Goal: Task Accomplishment & Management: Use online tool/utility

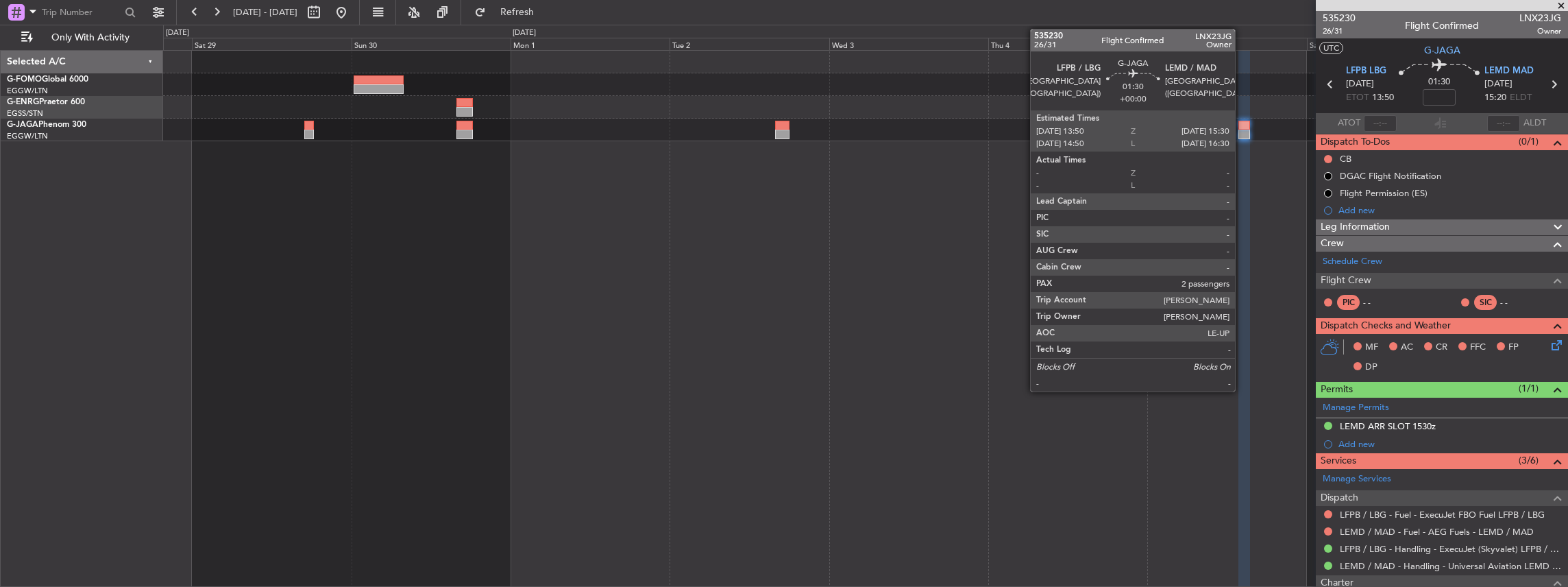
click at [1242, 130] on div at bounding box center [1244, 134] width 11 height 9
click at [1242, 124] on div at bounding box center [1244, 125] width 11 height 9
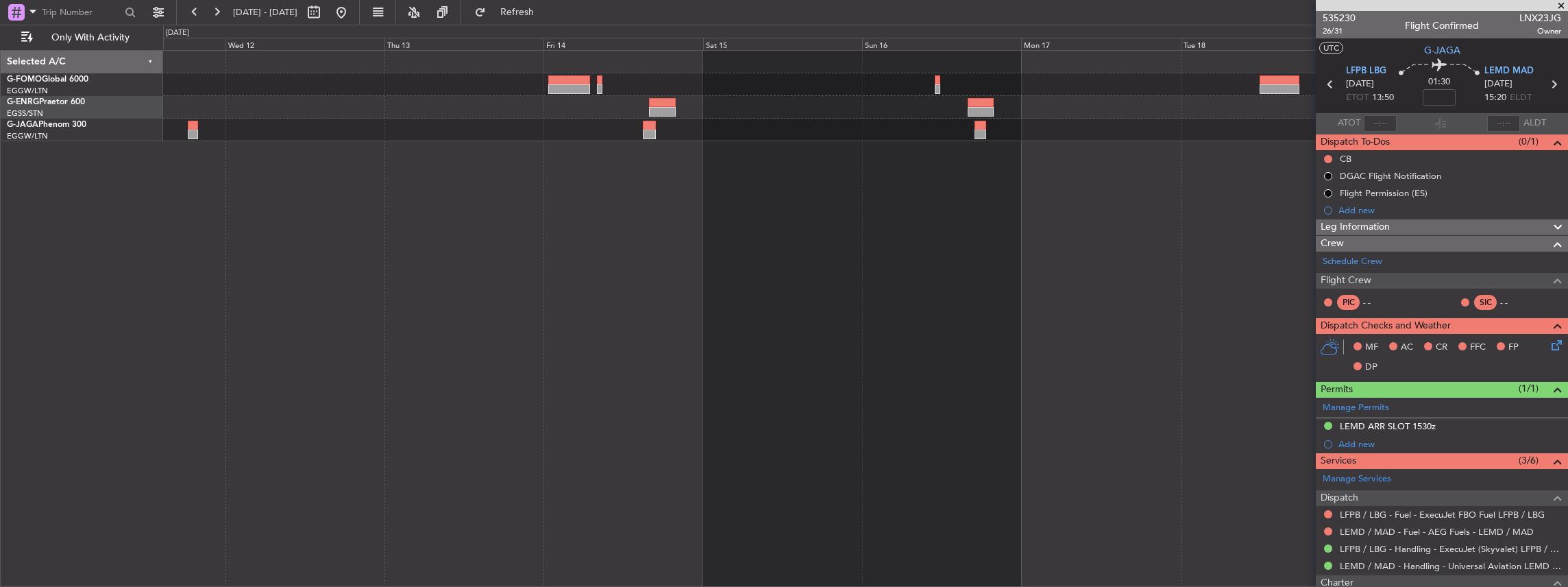
click at [1567, 0] on html "[DATE] - [DATE] Refresh Quick Links Only With Activity - - OMAA 11:50 Z KTEB 00…" at bounding box center [784, 293] width 1568 height 587
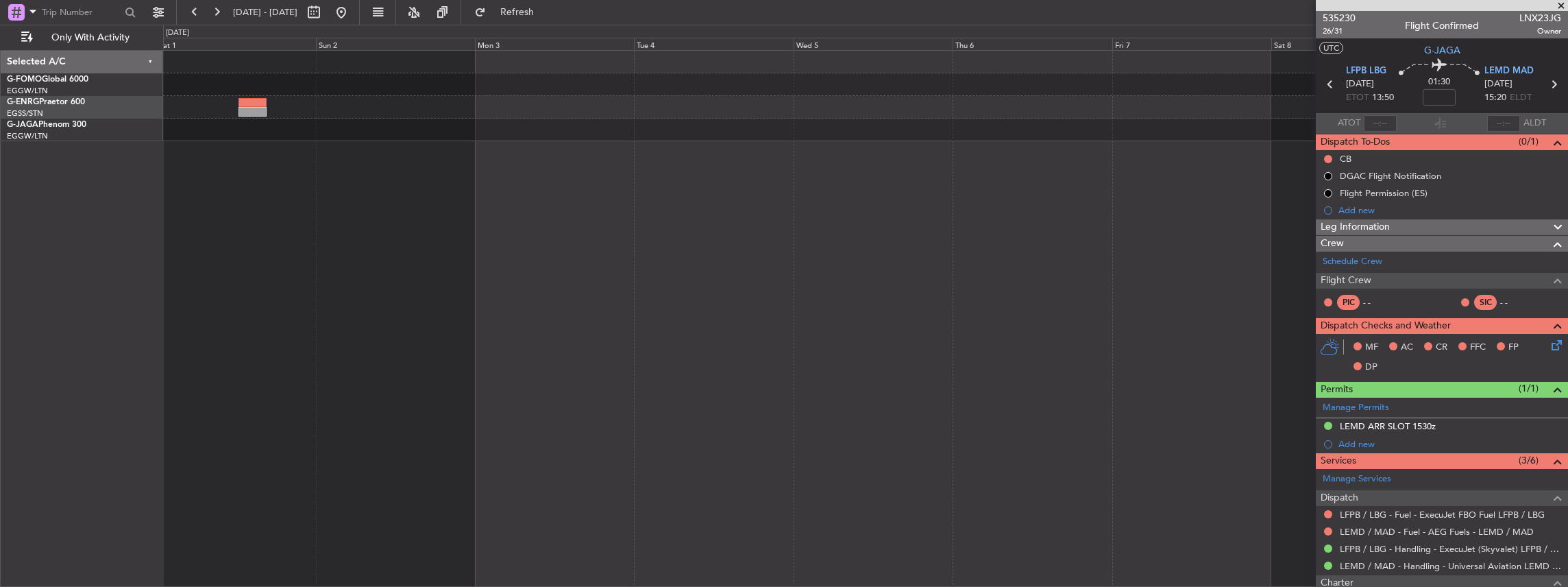
click at [1567, 234] on html "[DATE] - [DATE] Refresh Quick Links Only With Activity Selected A/C G-FOMO Glob…" at bounding box center [784, 293] width 1568 height 587
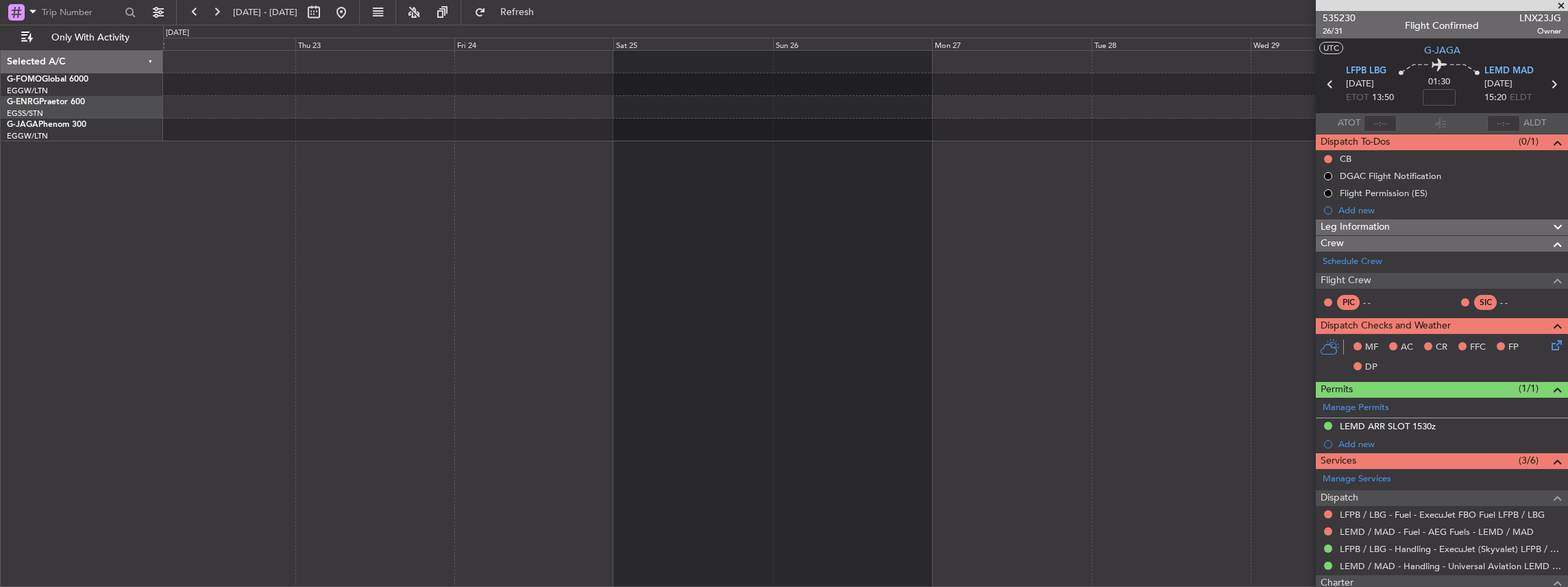
click at [1567, 211] on html "[DATE] - [DATE] Refresh Quick Links Only With Activity Selected A/C G-FOMO Glob…" at bounding box center [784, 293] width 1568 height 587
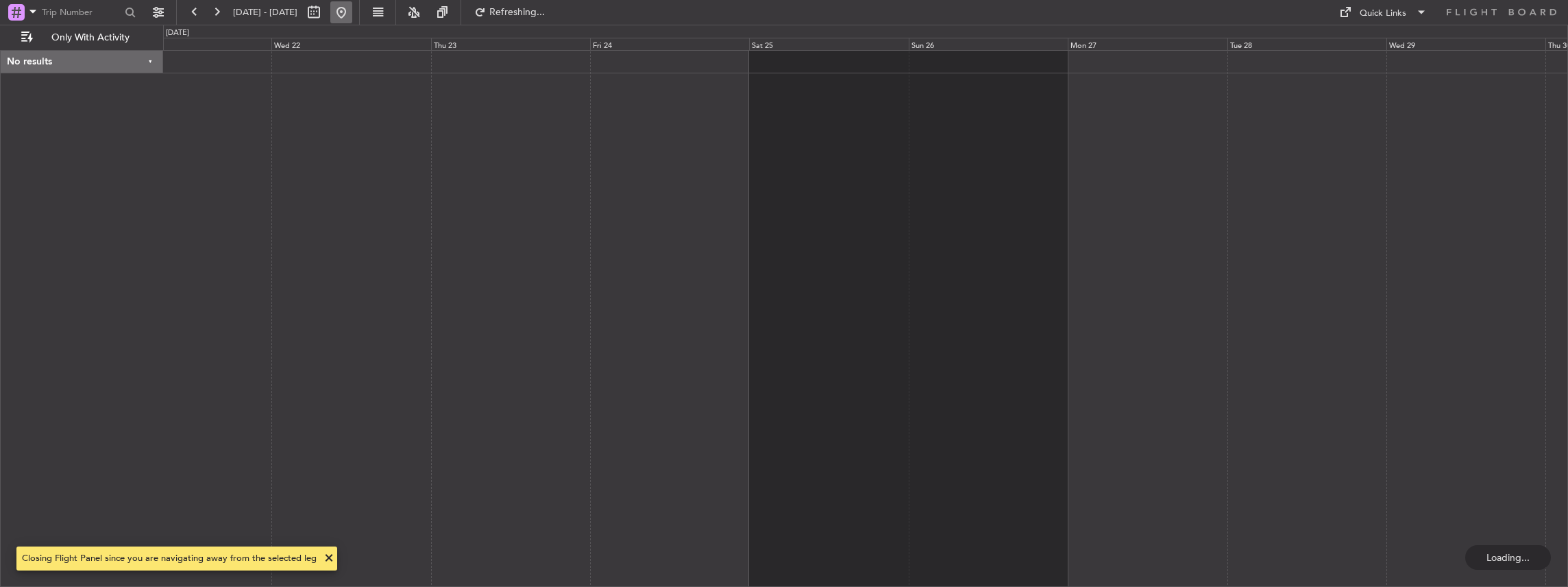
click at [352, 14] on button at bounding box center [341, 12] width 22 height 22
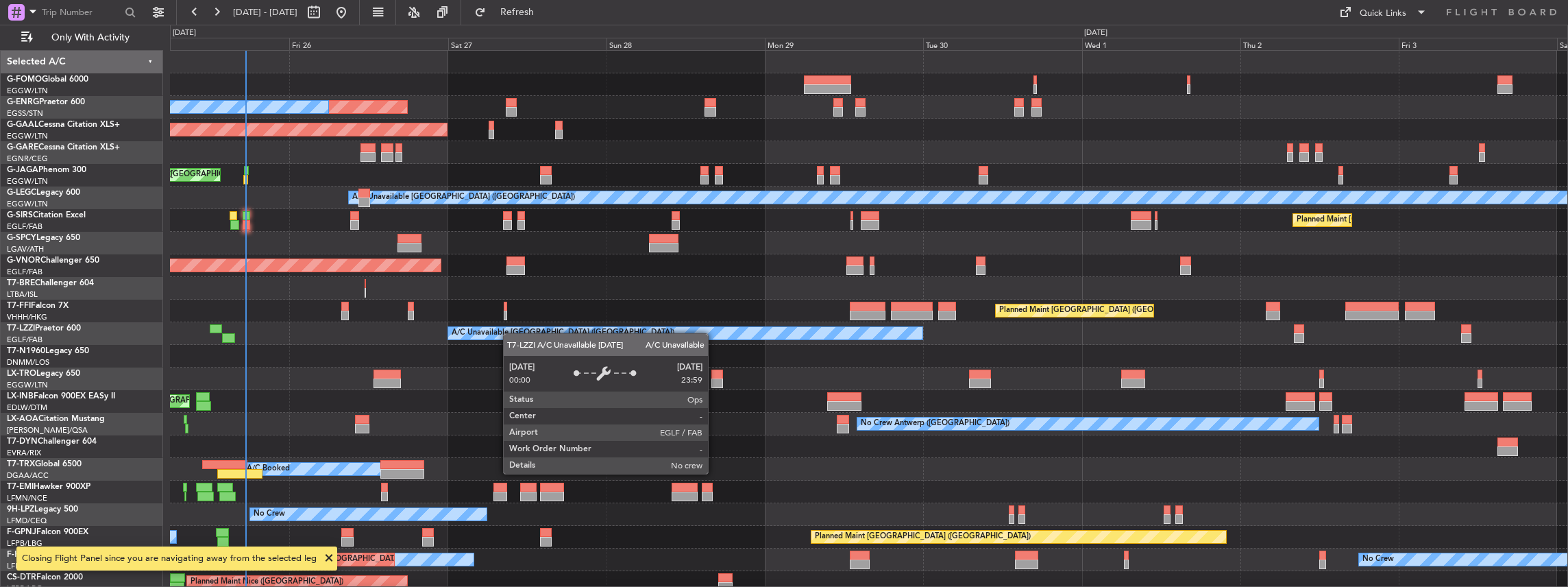
click at [510, 333] on div "Planned Maint [GEOGRAPHIC_DATA] ([GEOGRAPHIC_DATA]) Unplanned Maint [GEOGRAPHIC…" at bounding box center [869, 319] width 1398 height 537
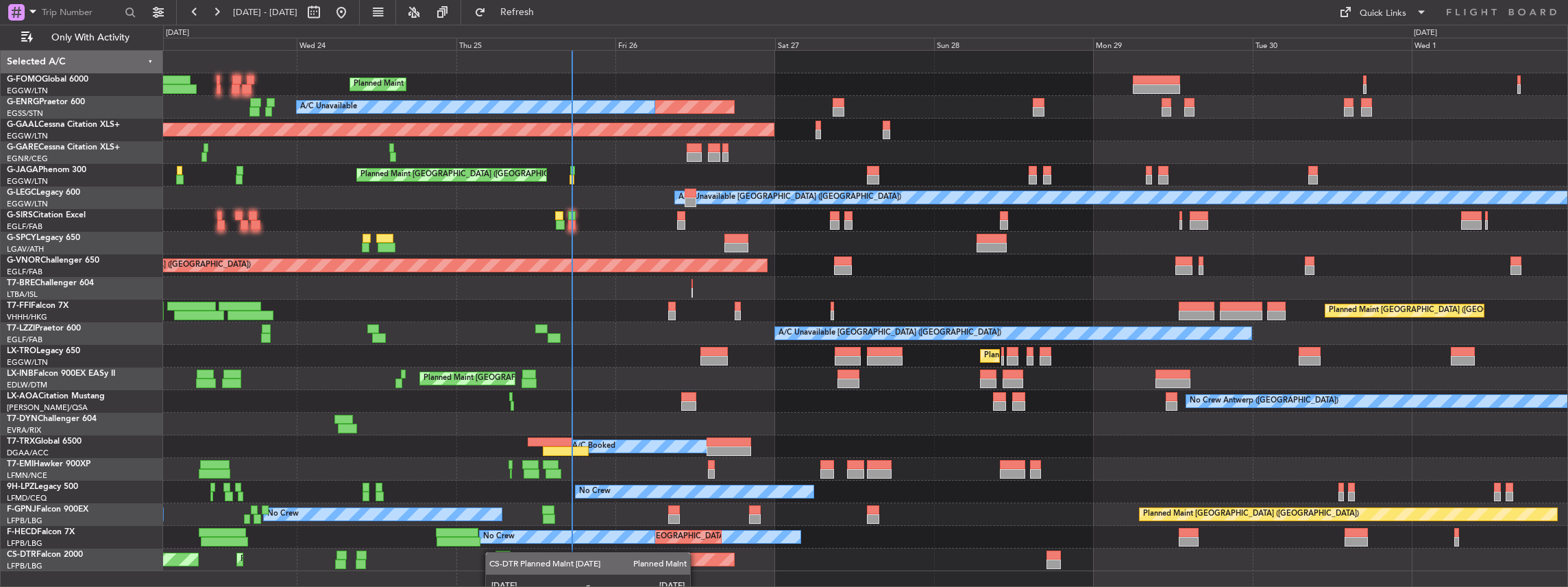
click at [617, 555] on div "Planned Maint [GEOGRAPHIC_DATA] ([GEOGRAPHIC_DATA]) Unplanned Maint [GEOGRAPHIC…" at bounding box center [866, 311] width 1405 height 520
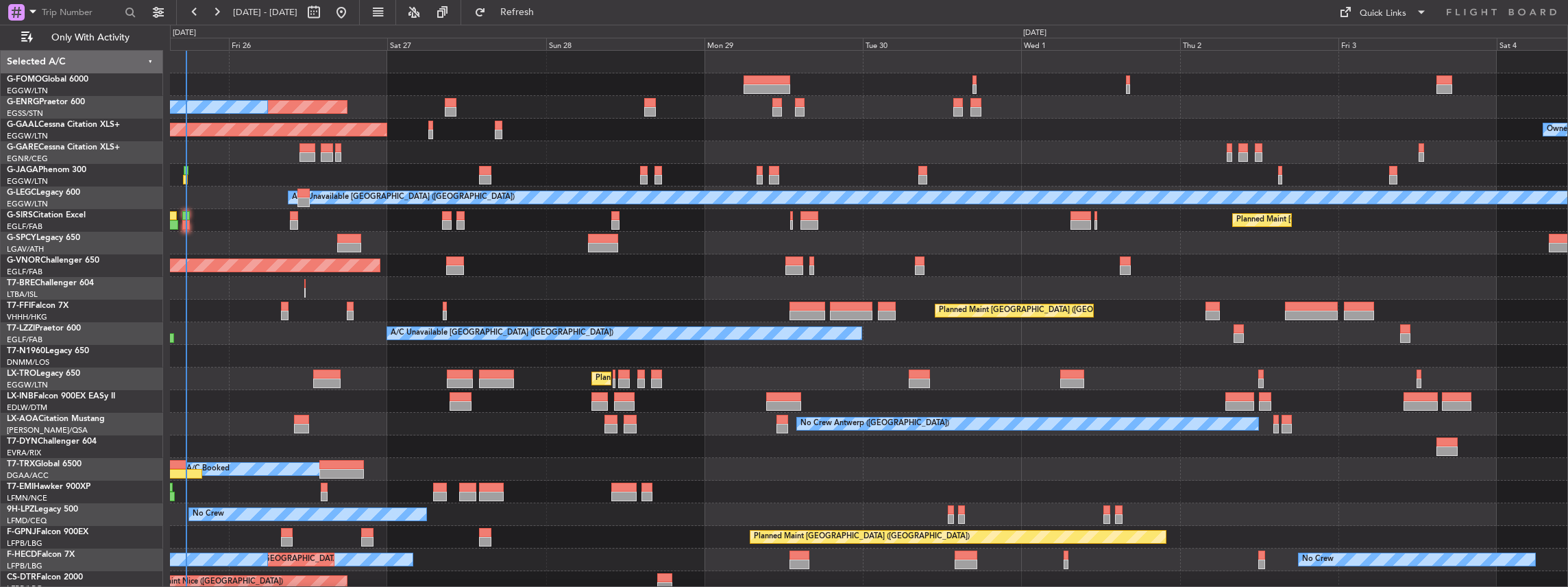
click at [720, 466] on div "Planned Maint [GEOGRAPHIC_DATA] ([GEOGRAPHIC_DATA]) Unplanned Maint [GEOGRAPHIC…" at bounding box center [869, 323] width 1398 height 543
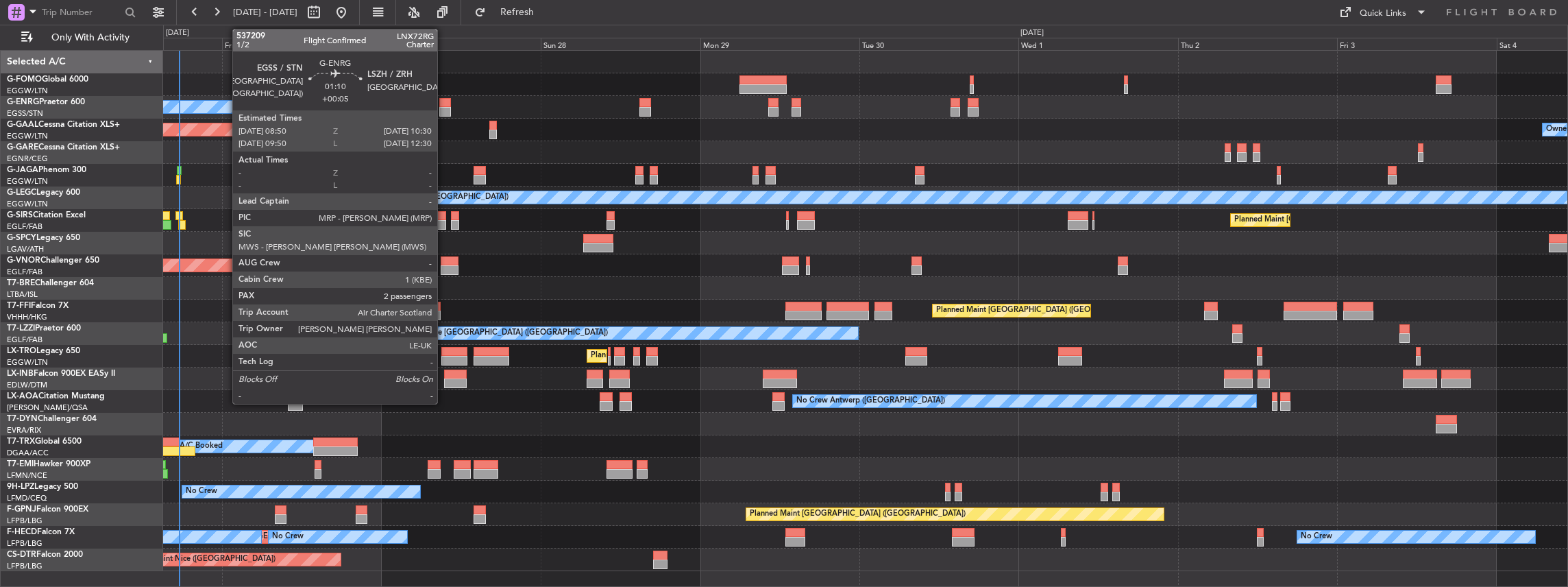
click at [444, 103] on div at bounding box center [445, 102] width 11 height 9
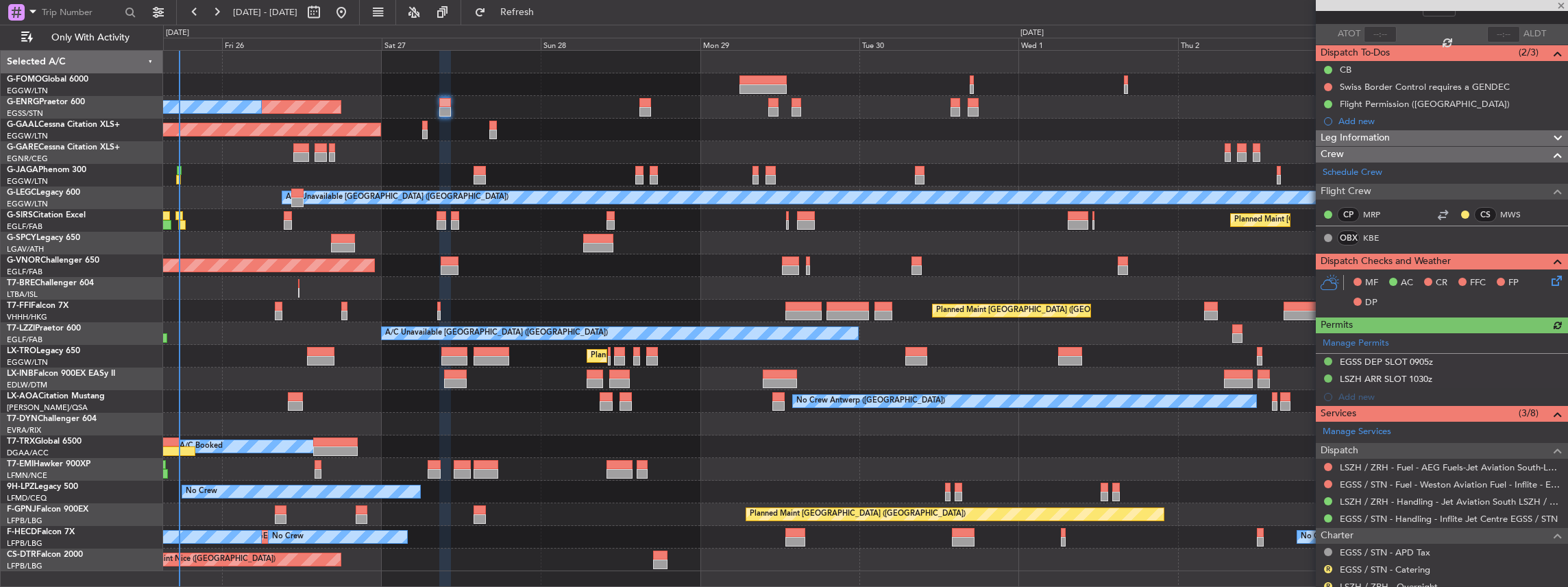
scroll to position [91, 0]
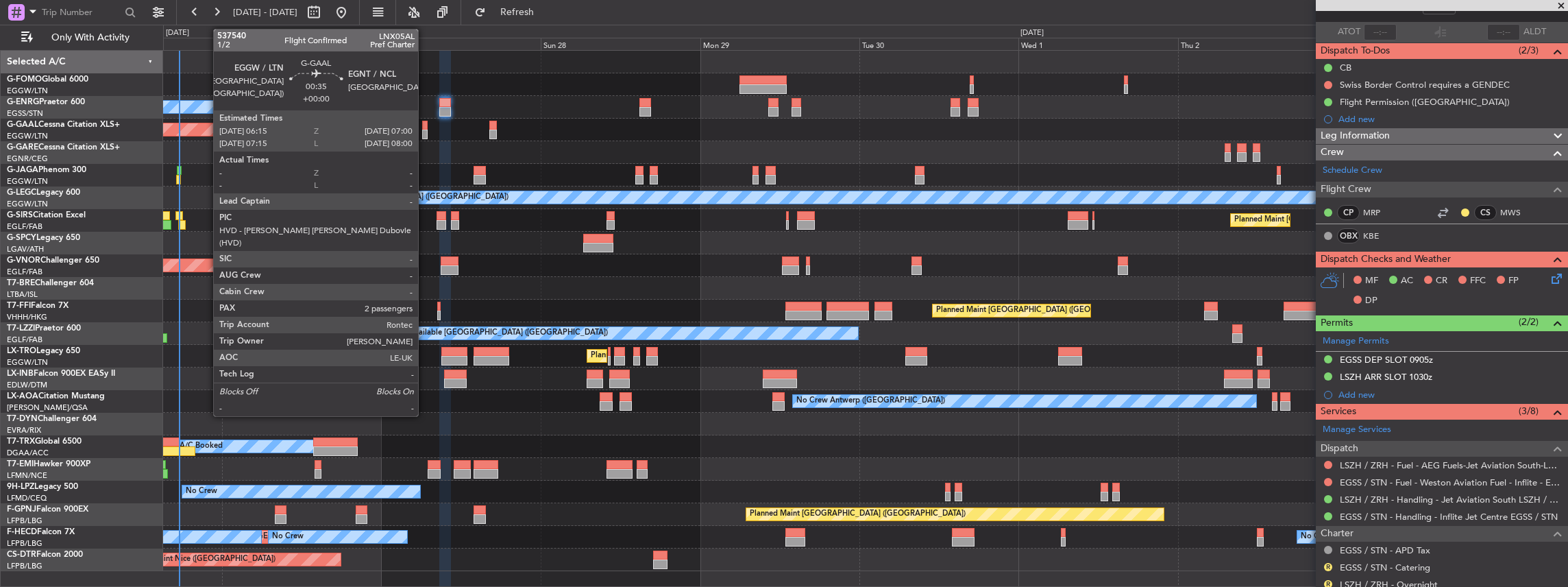
click at [425, 128] on div at bounding box center [425, 125] width 6 height 9
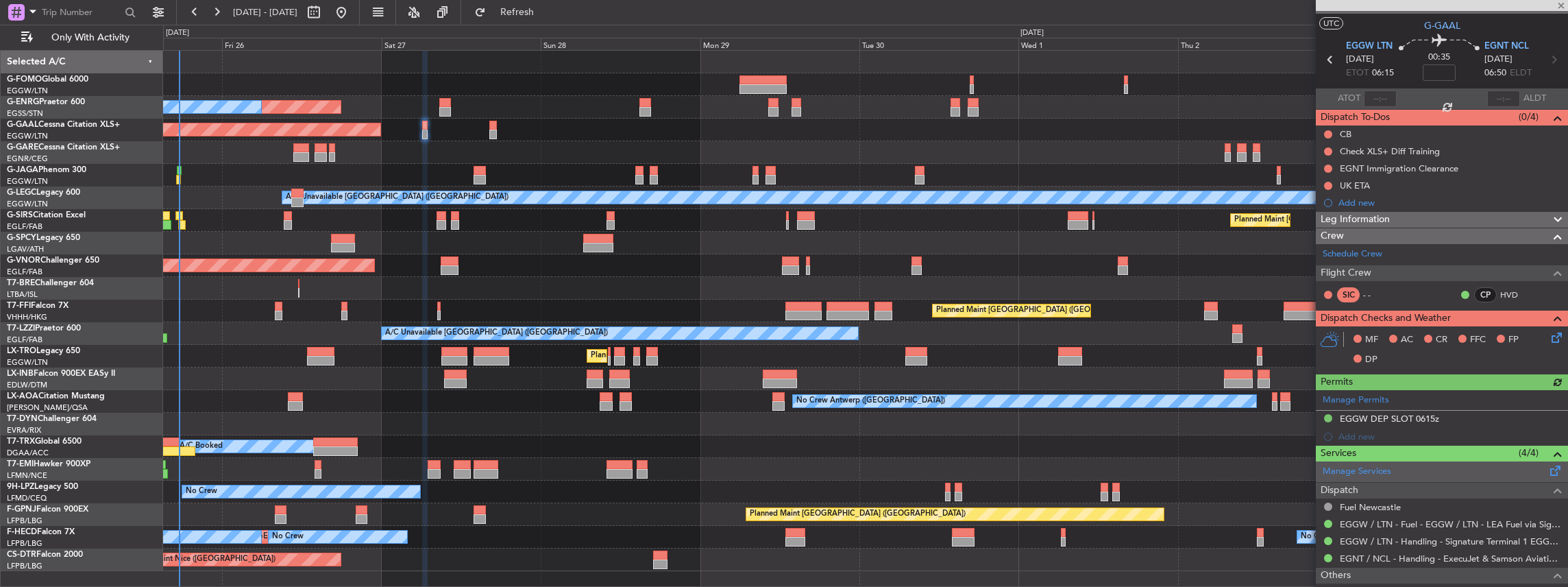
scroll to position [45, 0]
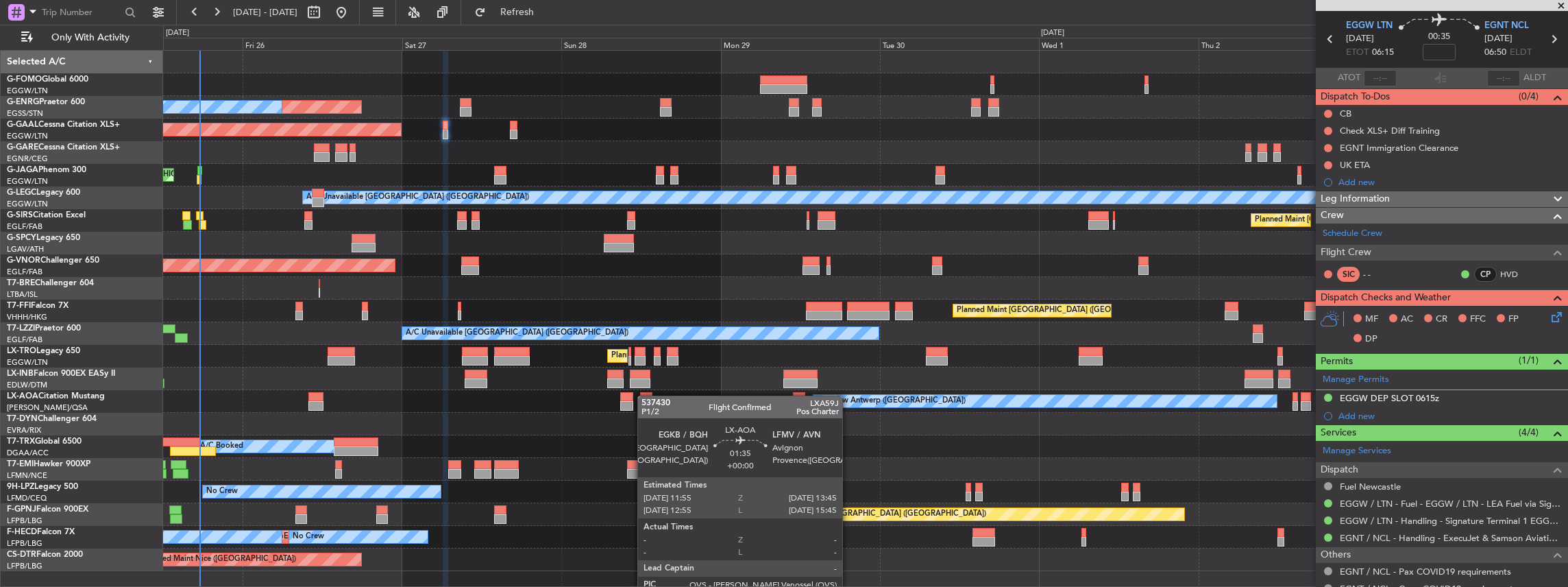
click at [646, 396] on div at bounding box center [646, 397] width 12 height 9
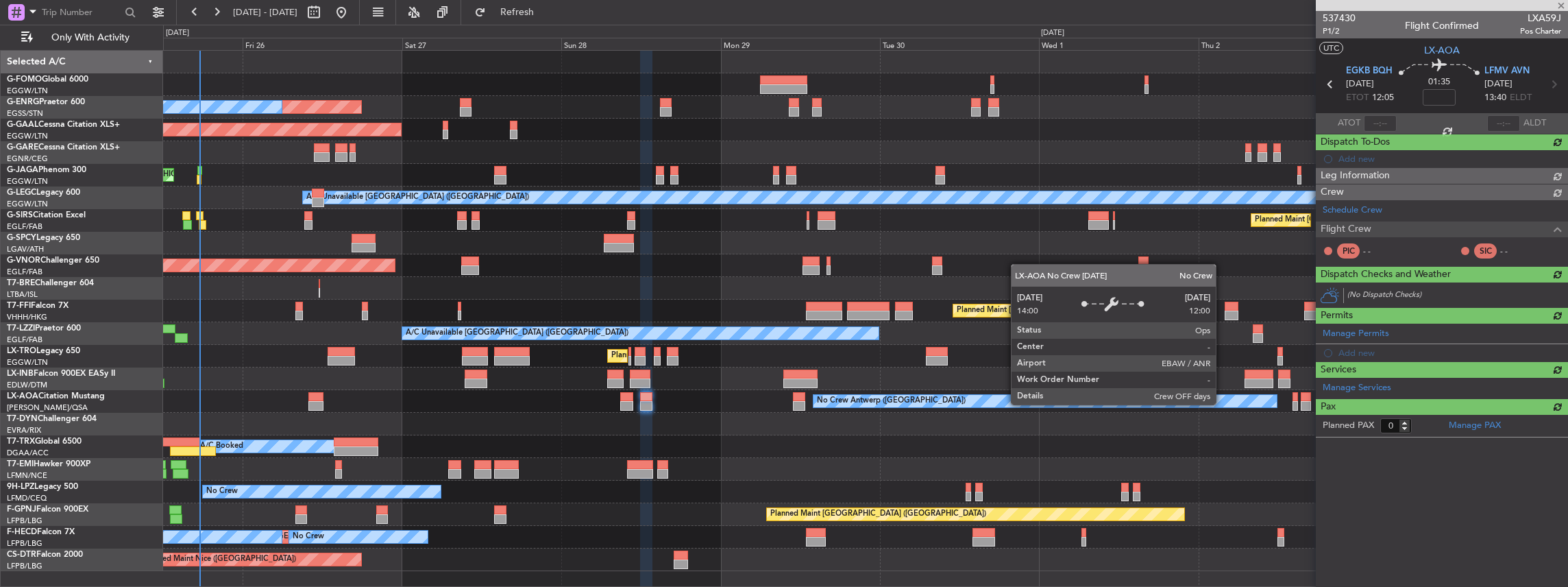
scroll to position [0, 0]
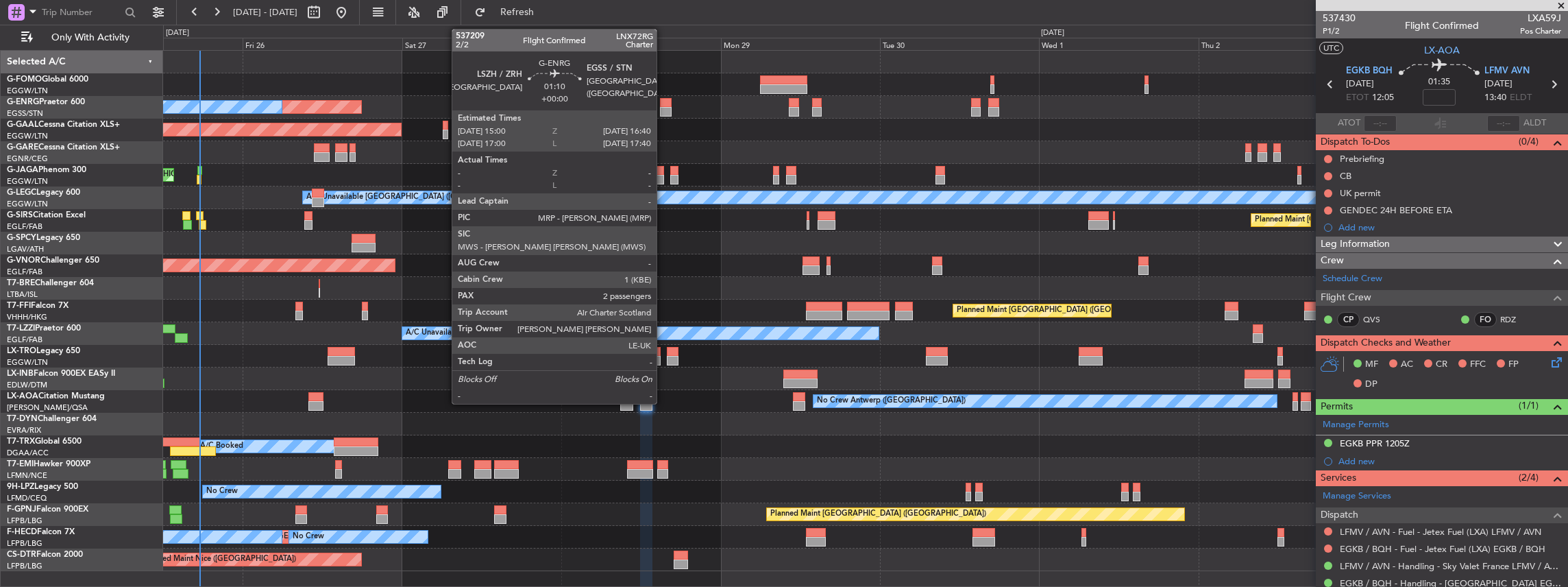
click at [666, 107] on div at bounding box center [666, 111] width 11 height 9
type input "2"
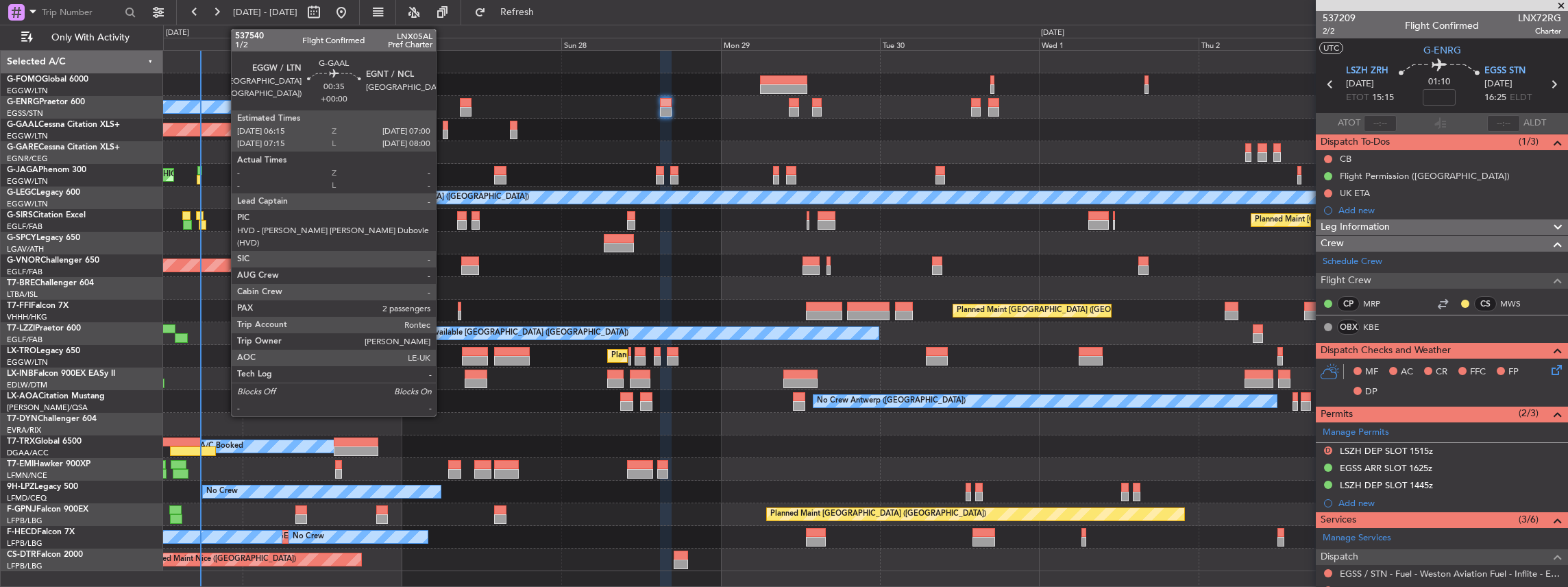
click at [442, 131] on div at bounding box center [445, 134] width 6 height 9
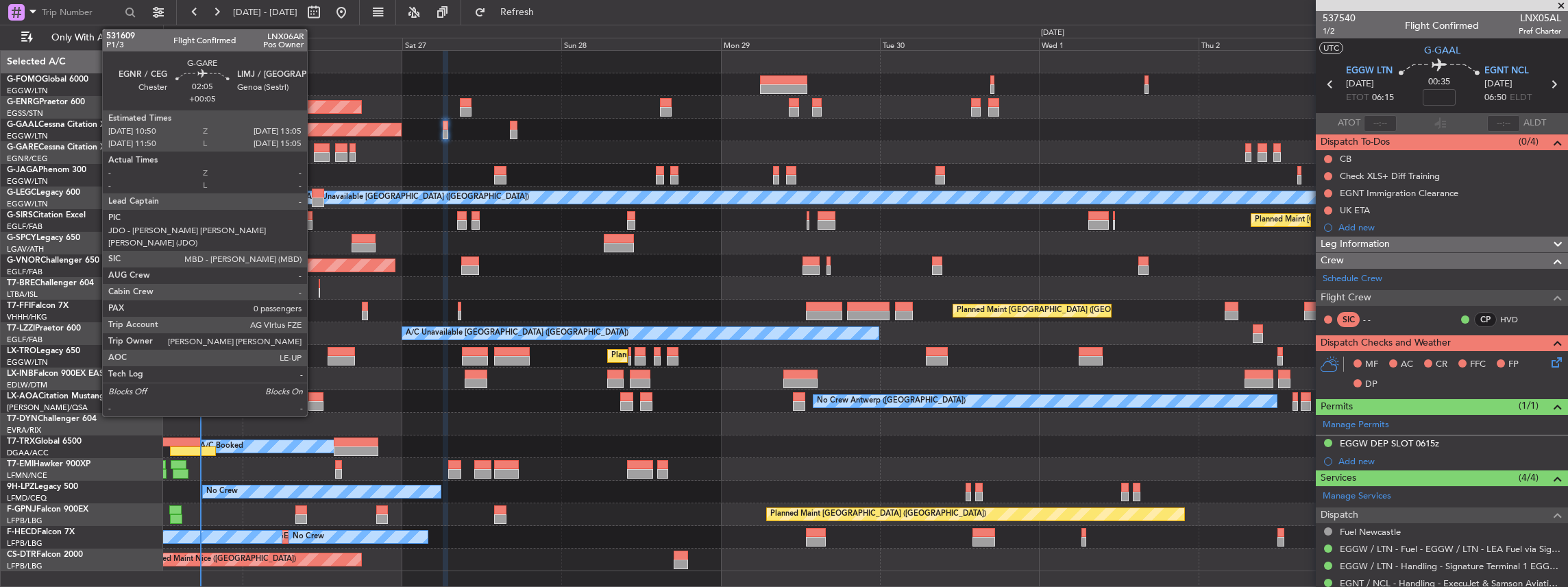
click at [314, 152] on div at bounding box center [321, 157] width 15 height 9
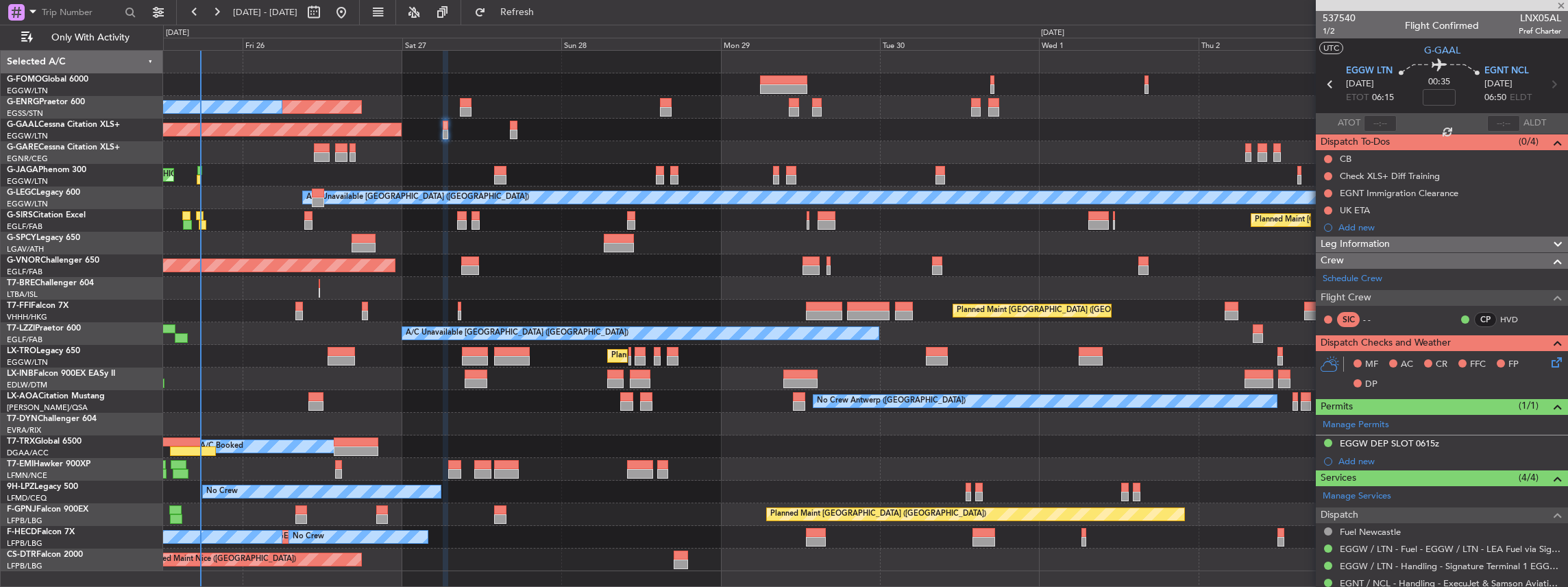
type input "+00:05"
type input "0"
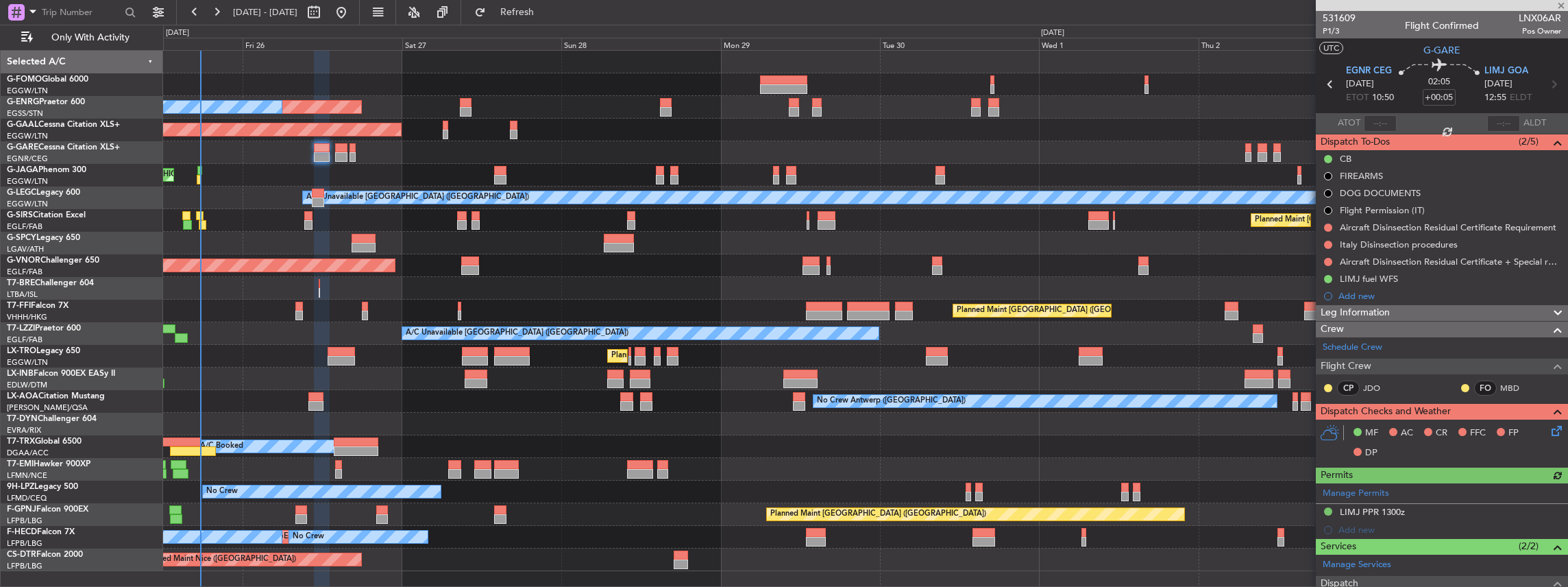
scroll to position [137, 0]
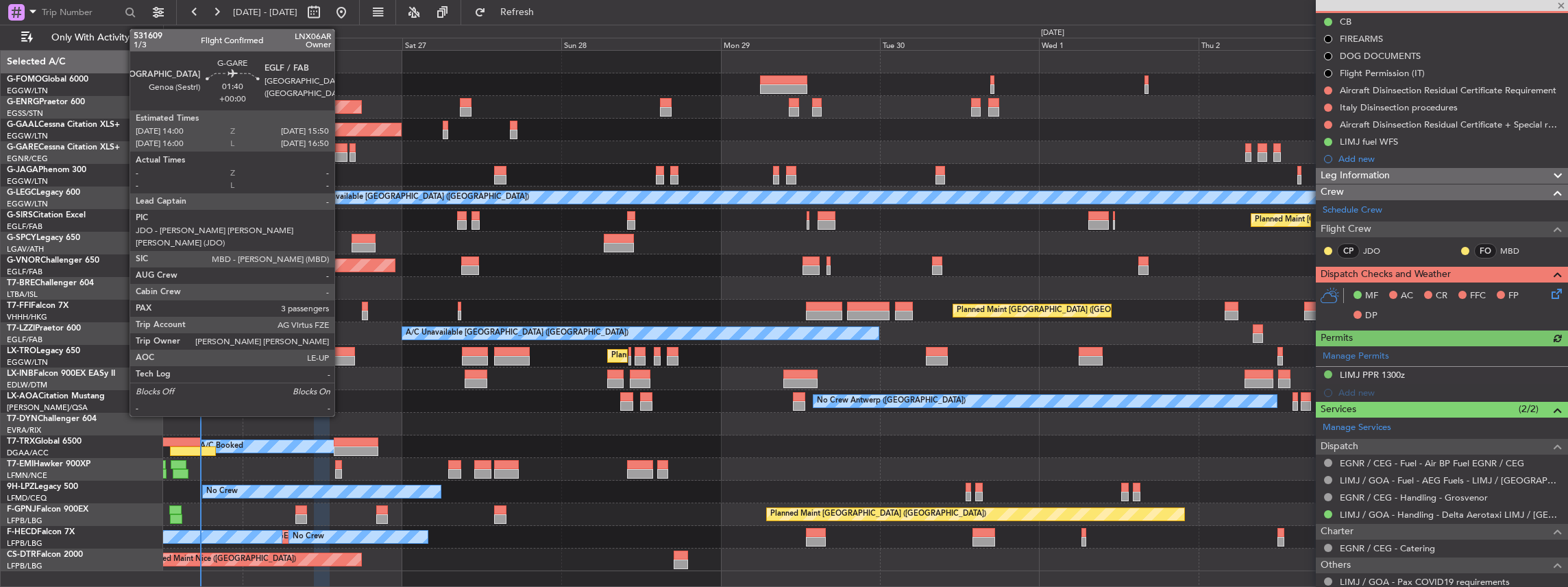
click at [341, 149] on div at bounding box center [341, 147] width 12 height 9
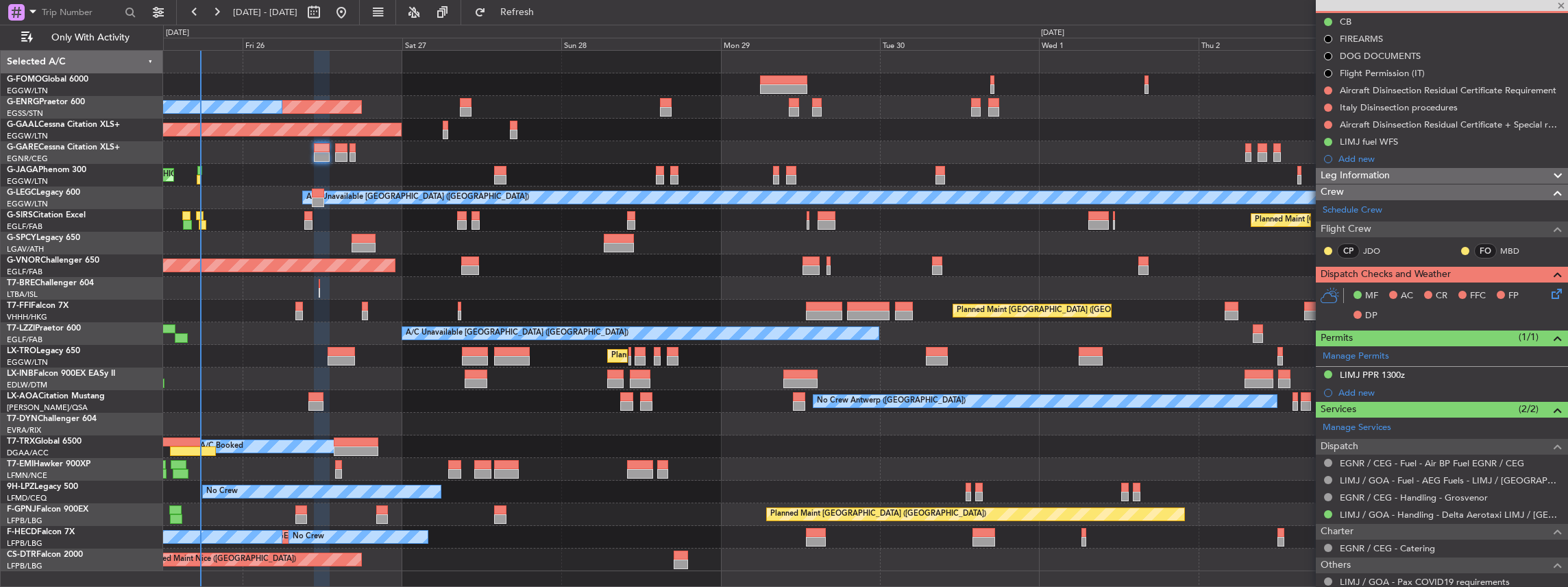
type input "3"
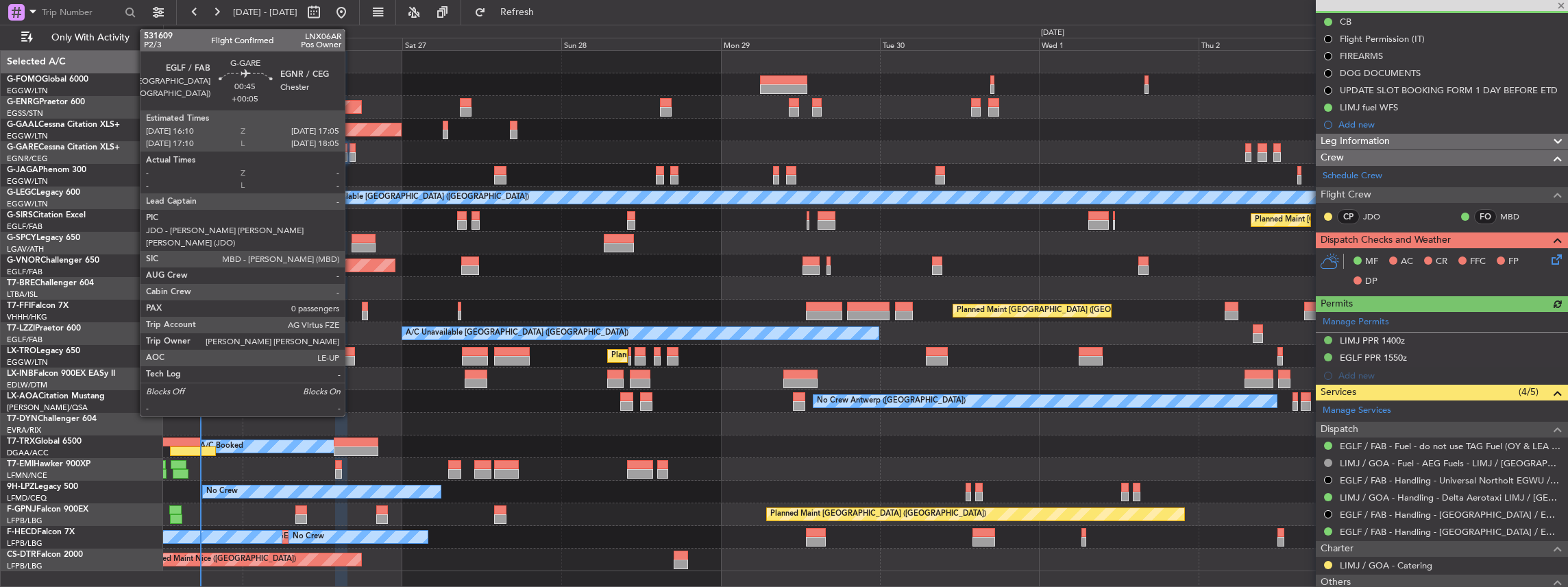
click at [351, 149] on div at bounding box center [353, 147] width 6 height 9
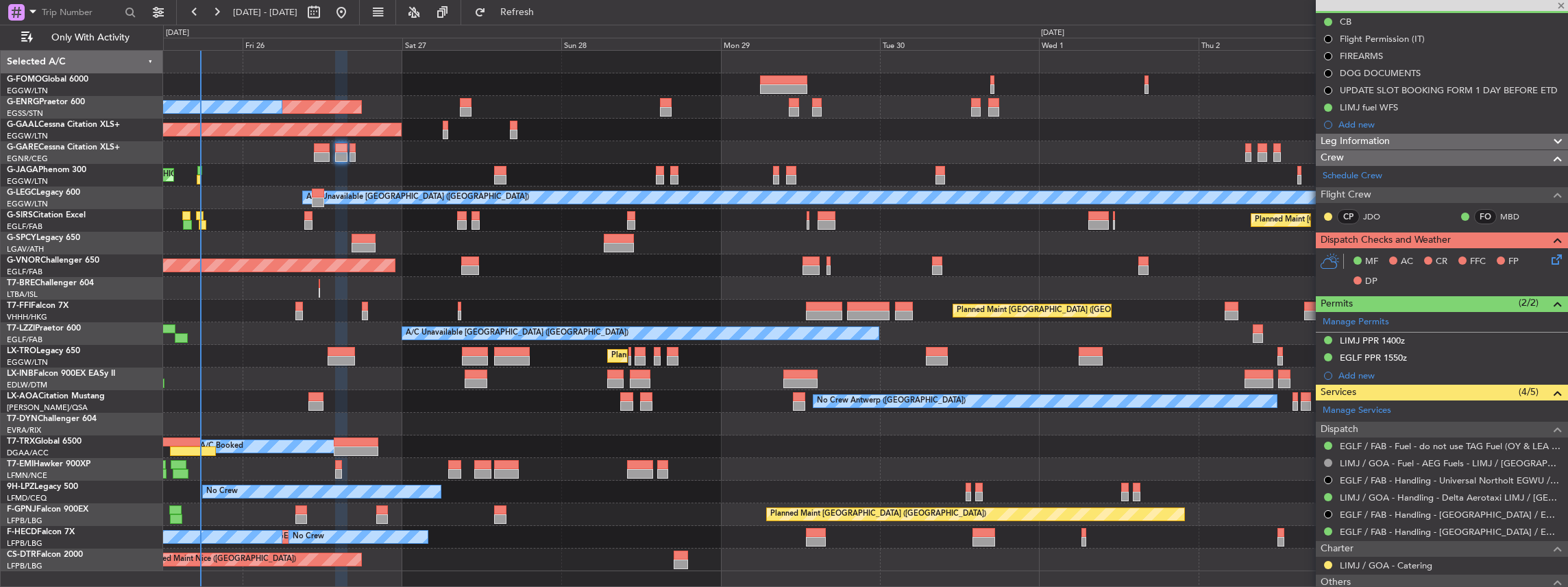
type input "+00:05"
type input "0"
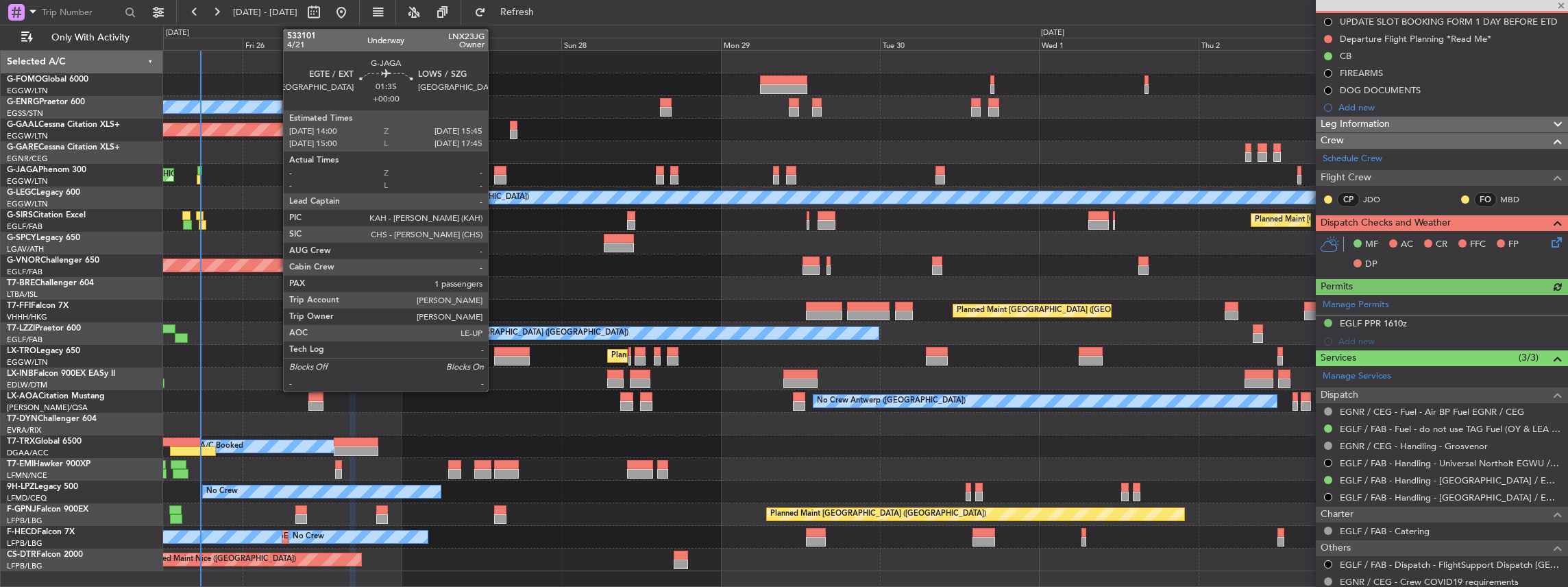
click at [495, 180] on div at bounding box center [500, 179] width 11 height 9
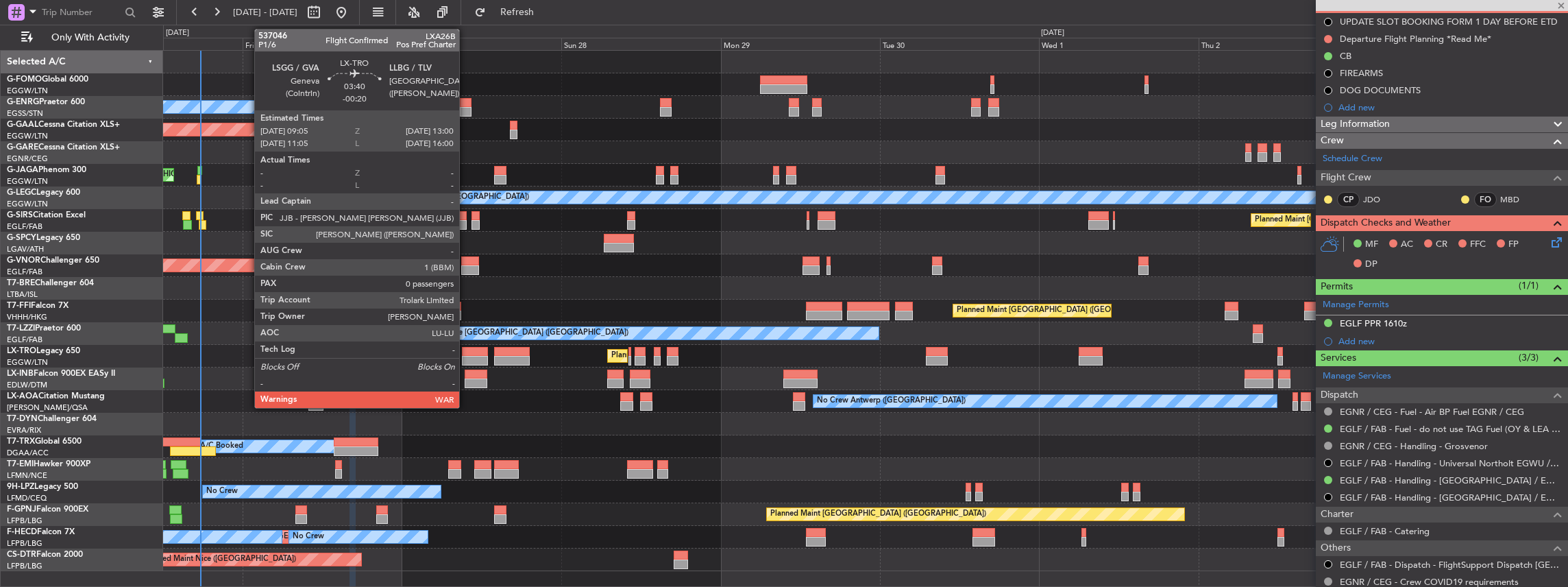
type input "1"
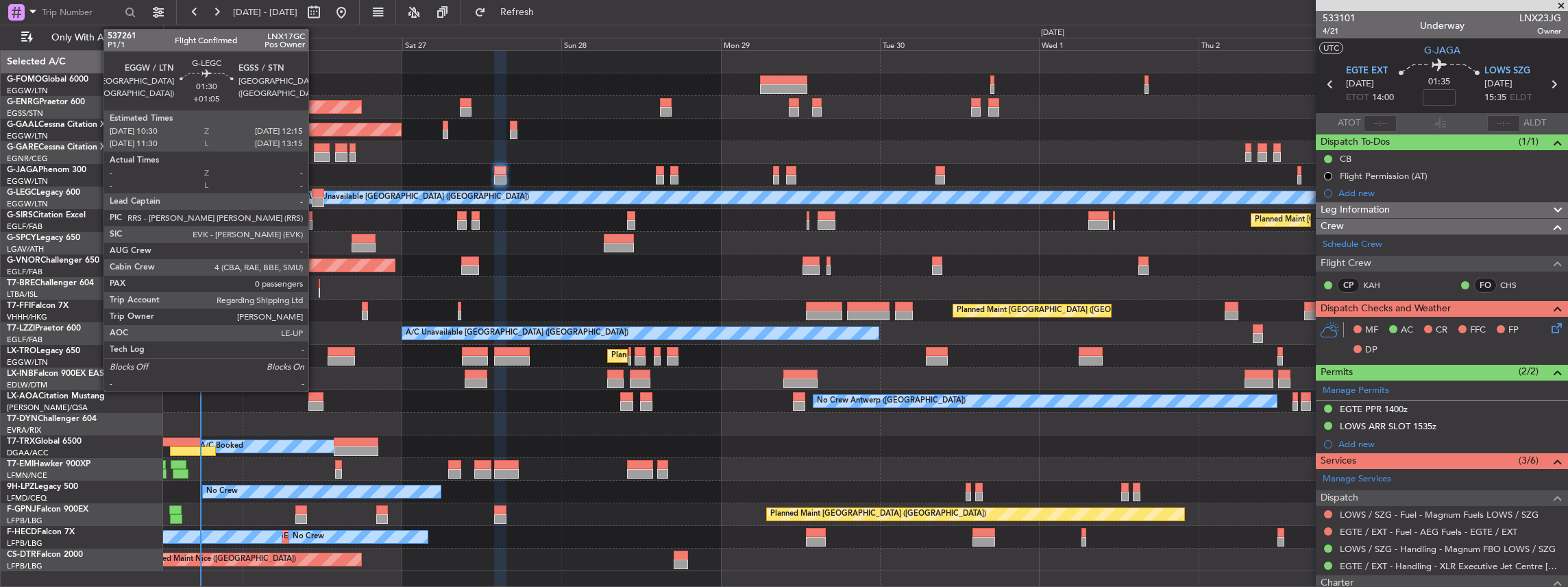
click at [315, 194] on div at bounding box center [317, 193] width 11 height 9
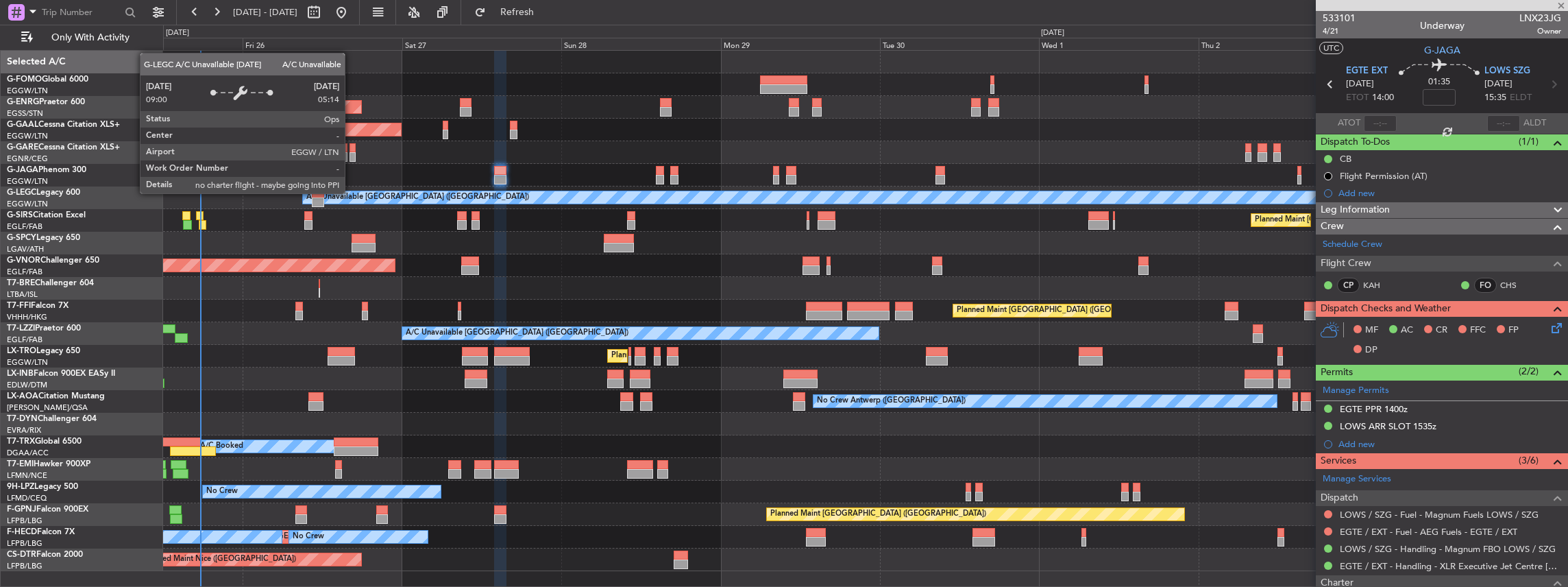
type input "+01:05"
type input "0"
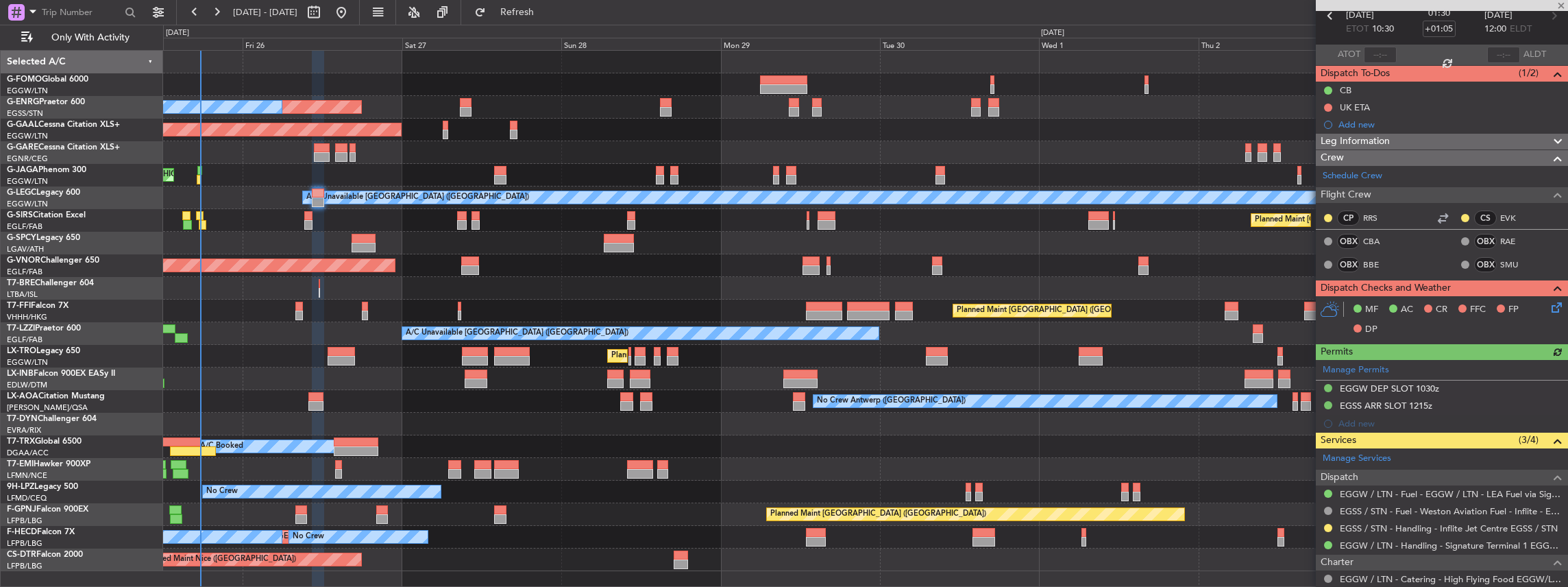
scroll to position [91, 0]
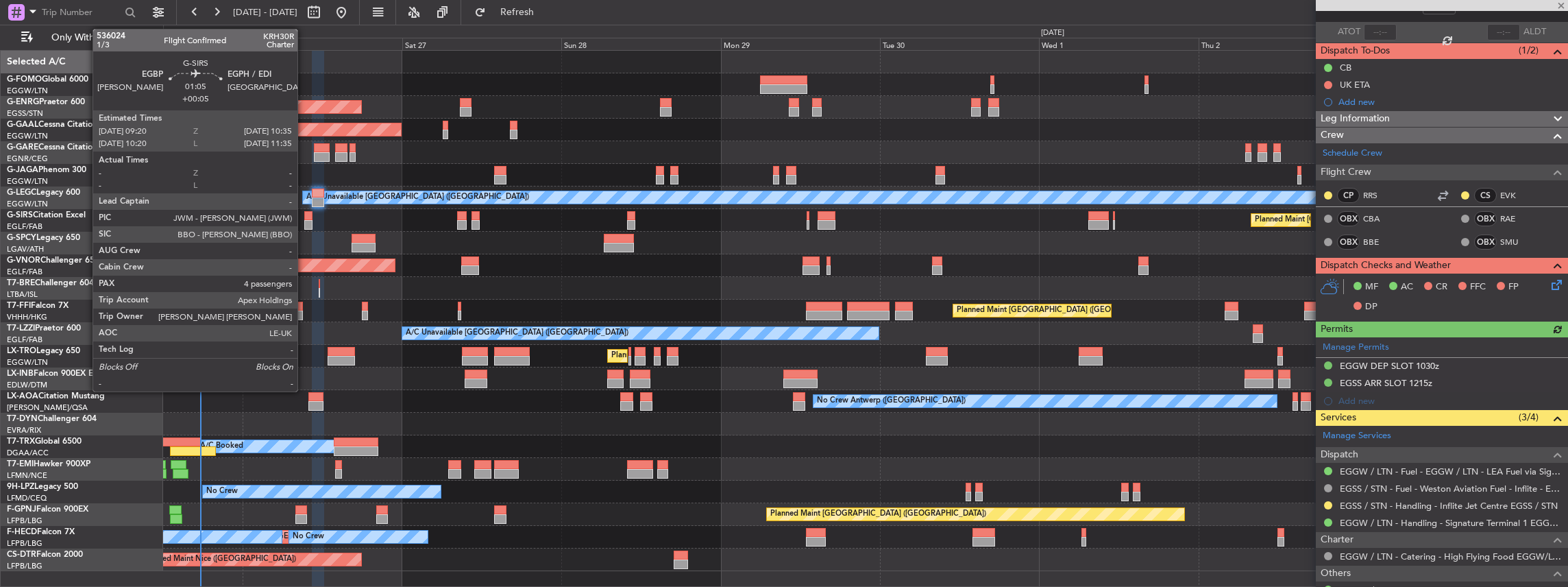
click at [305, 220] on div at bounding box center [309, 224] width 9 height 9
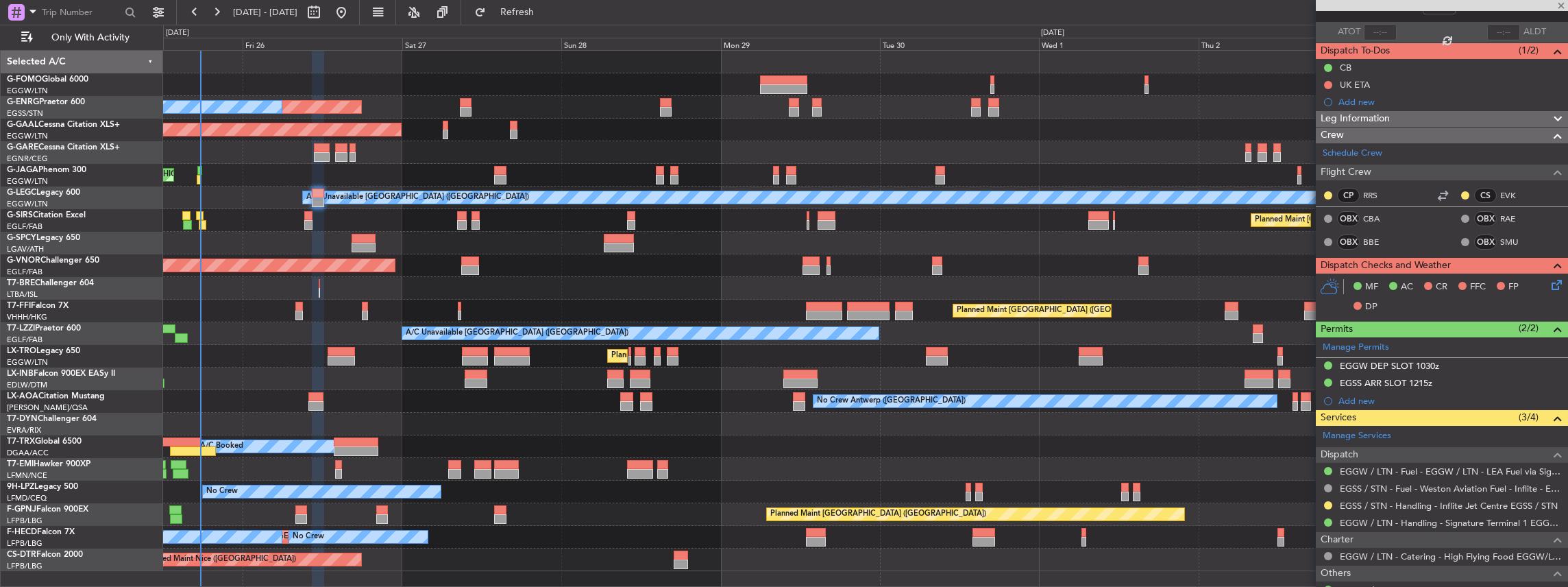
type input "+00:05"
type input "4"
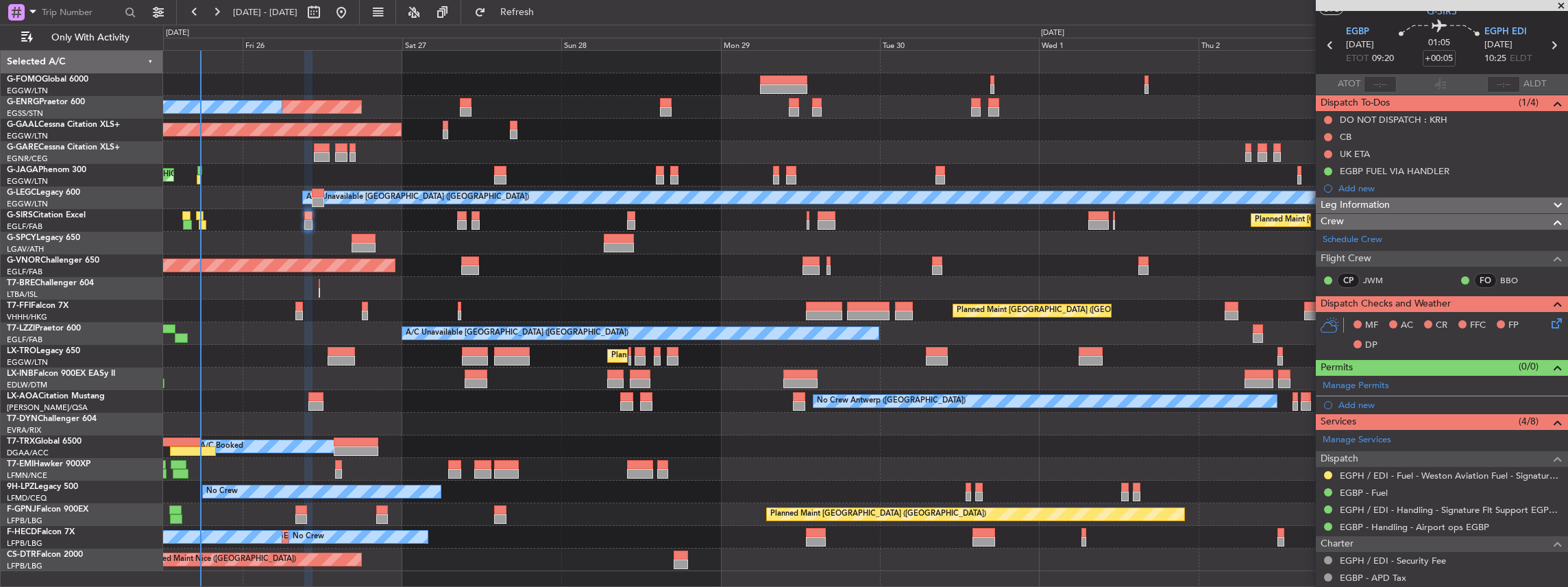
scroll to position [0, 0]
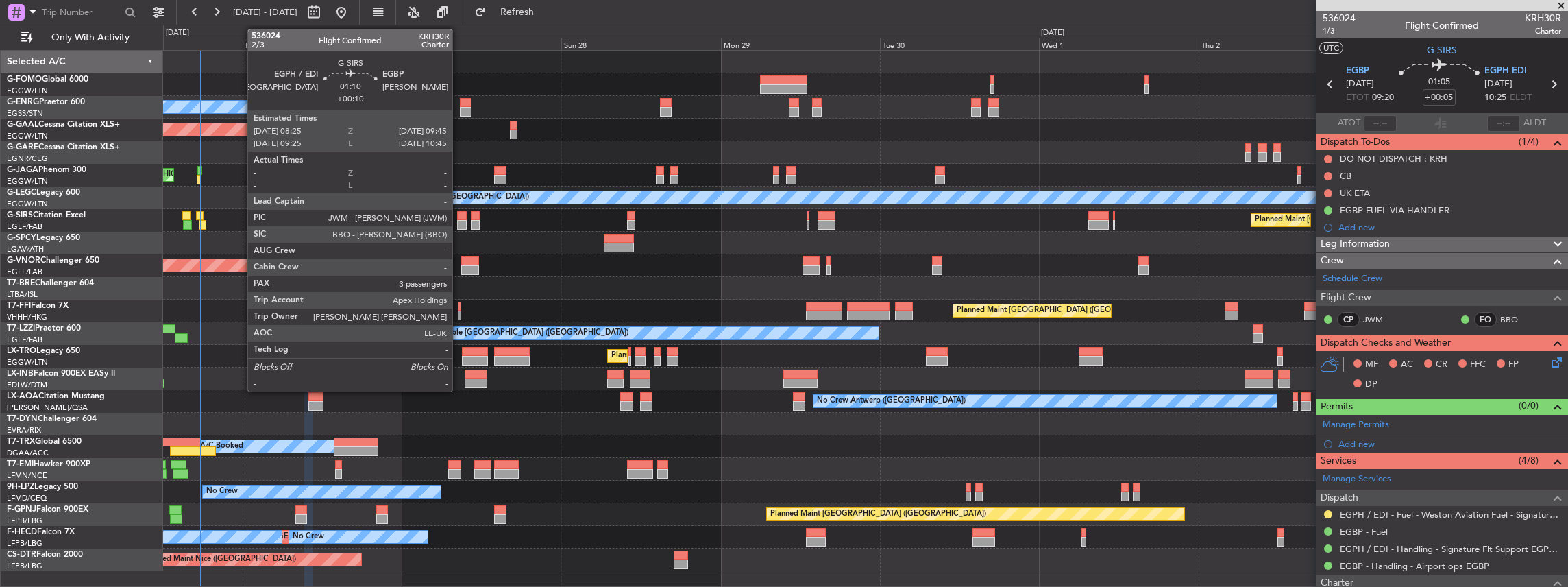
click at [459, 223] on div at bounding box center [461, 224] width 9 height 9
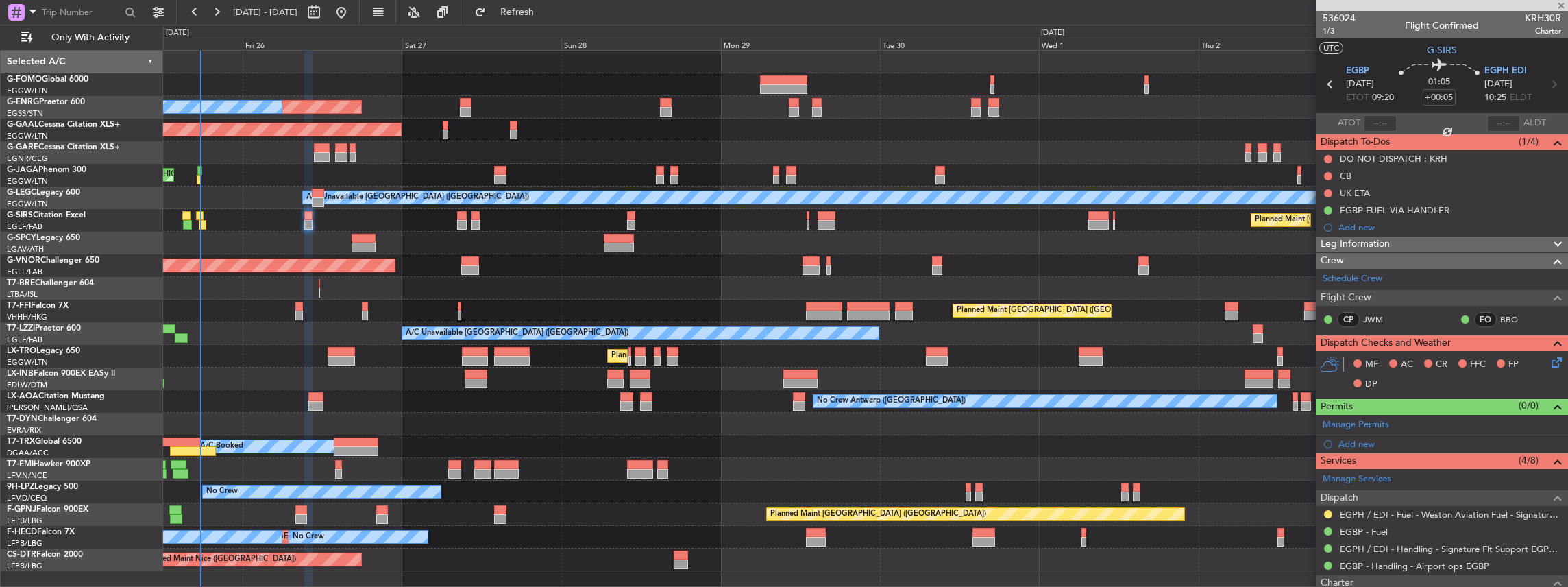
type input "+00:10"
type input "3"
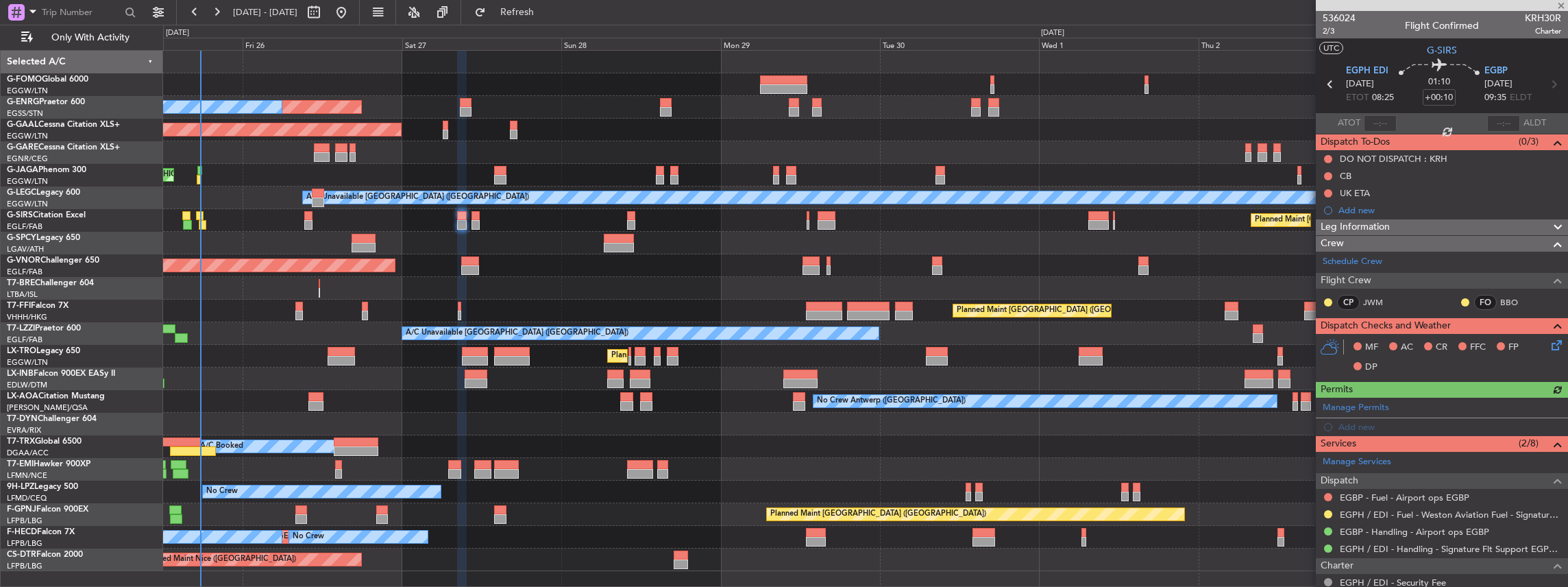
scroll to position [91, 0]
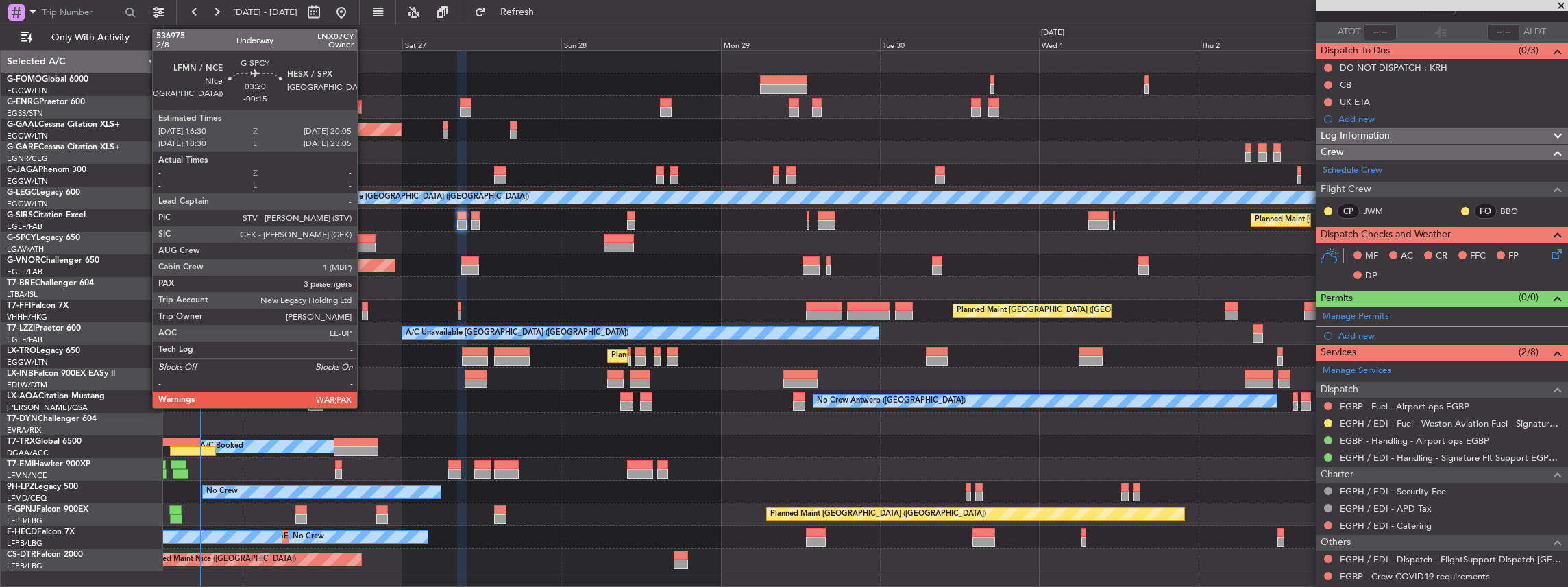
click at [364, 244] on div at bounding box center [363, 247] width 24 height 9
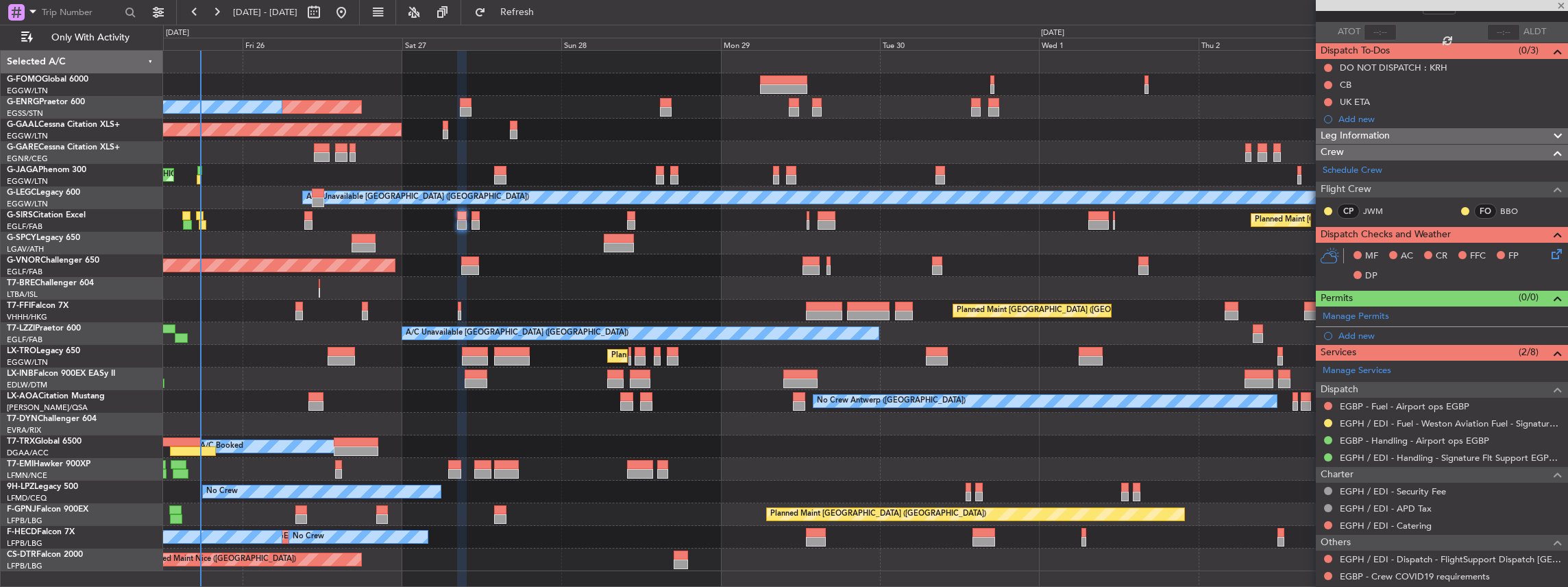
type input "-00:15"
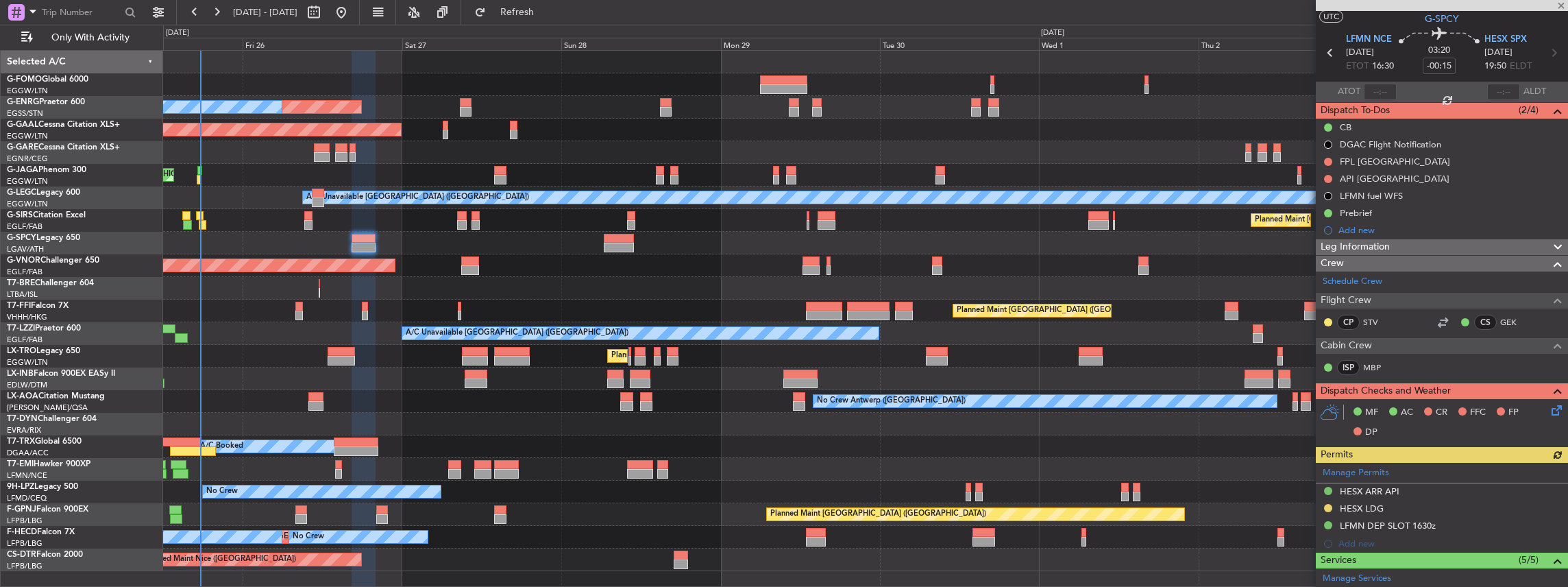
scroll to position [45, 0]
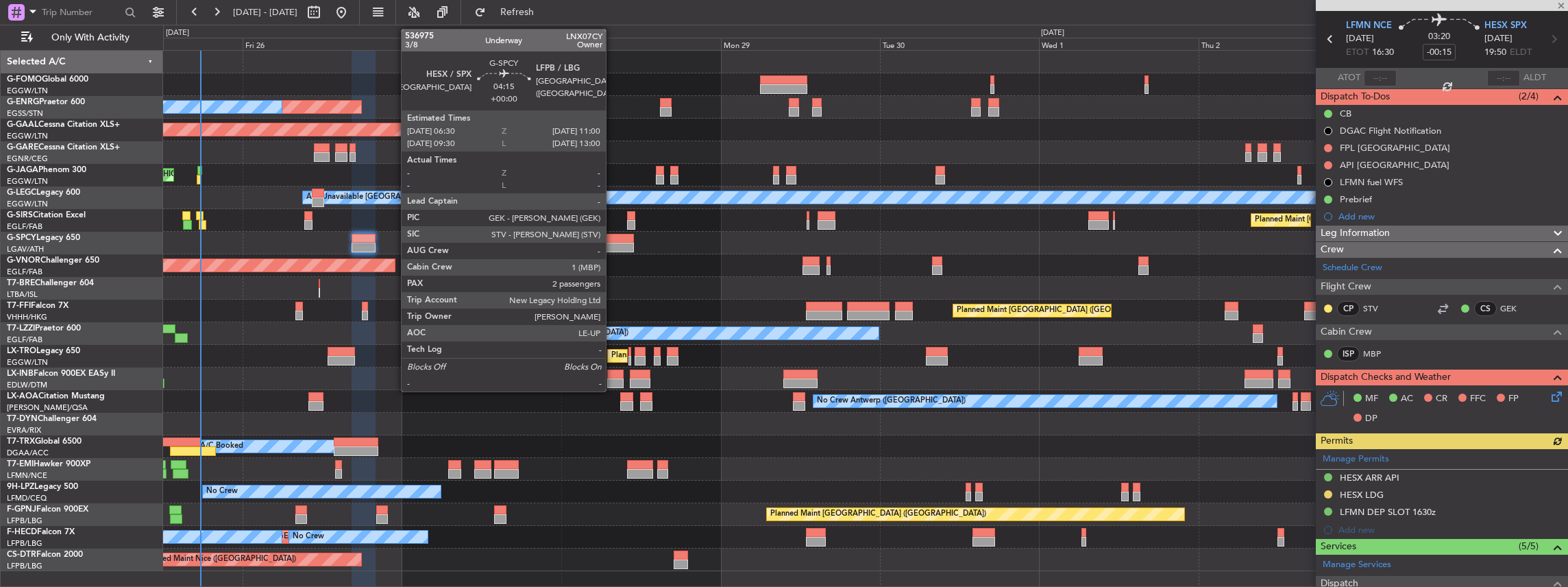
click at [613, 239] on div at bounding box center [619, 238] width 30 height 9
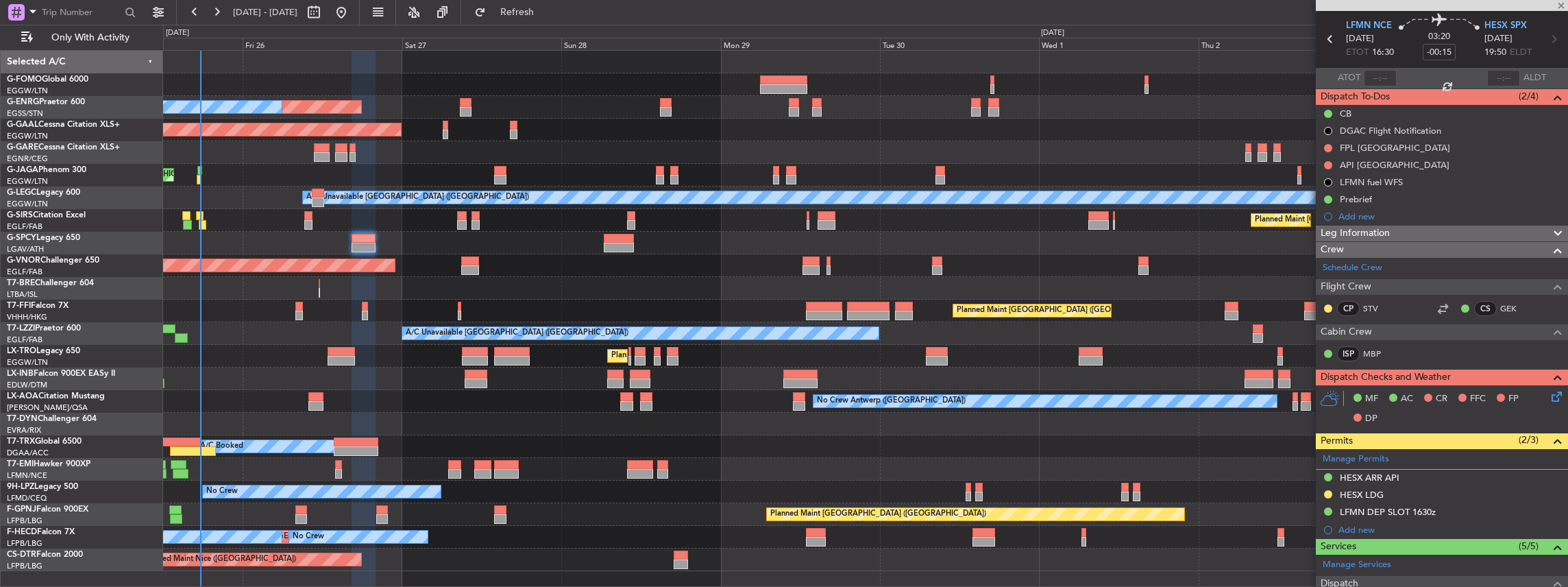
type input "2"
